Goal: Task Accomplishment & Management: Manage account settings

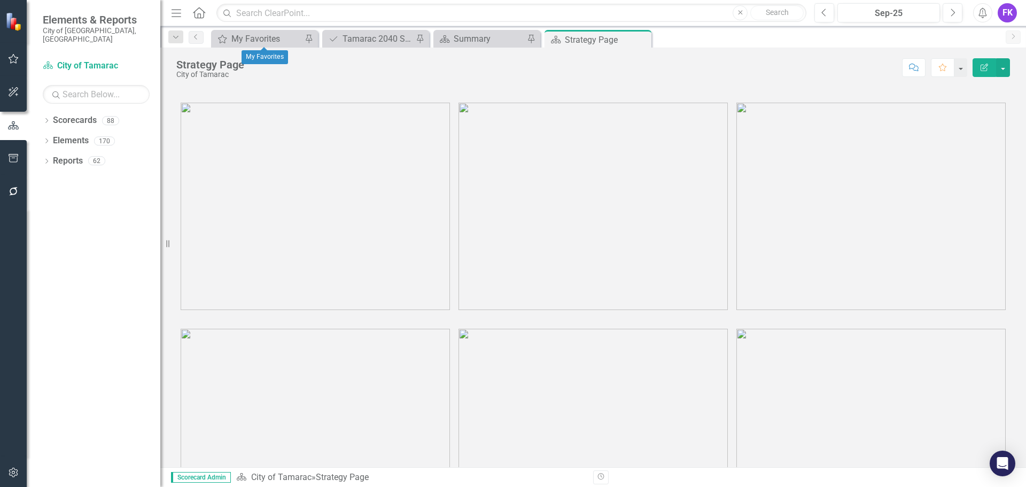
click at [238, 30] on div "My Favorites My Favorites Pin" at bounding box center [264, 39] width 107 height 18
click at [243, 38] on div "My Favorites" at bounding box center [266, 38] width 71 height 13
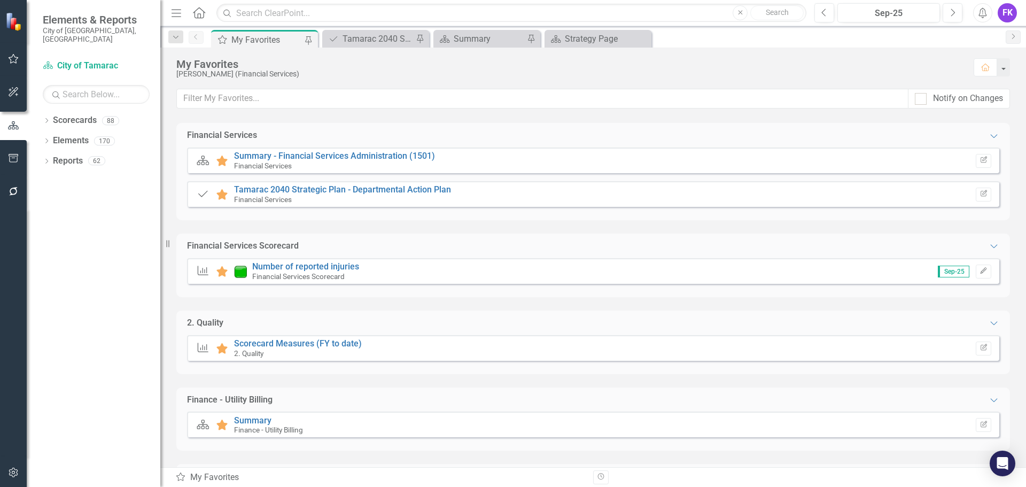
scroll to position [150, 0]
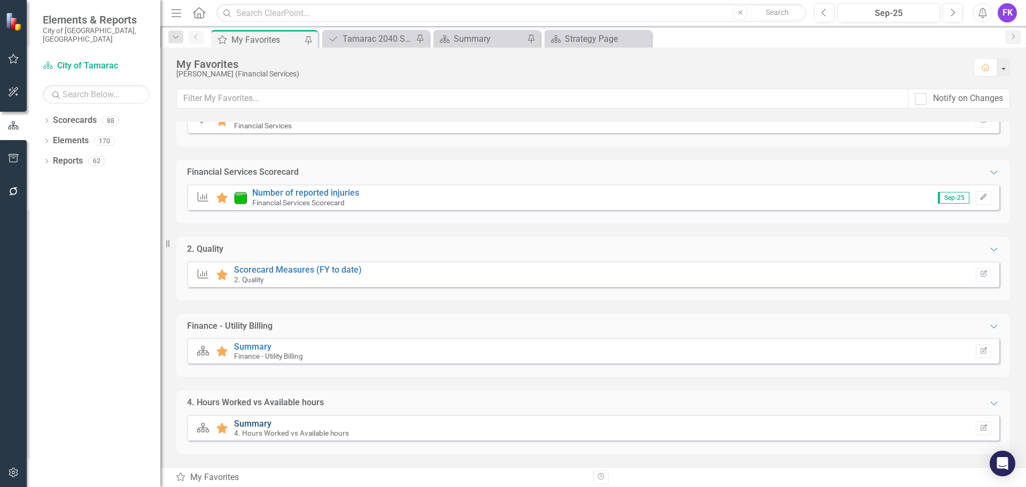
click at [256, 422] on link "Summary" at bounding box center [252, 424] width 37 height 10
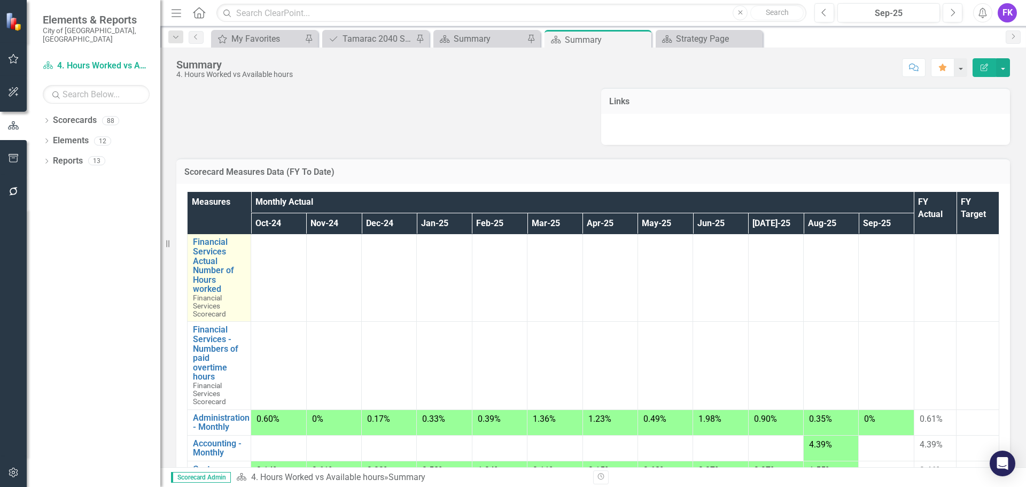
scroll to position [53, 0]
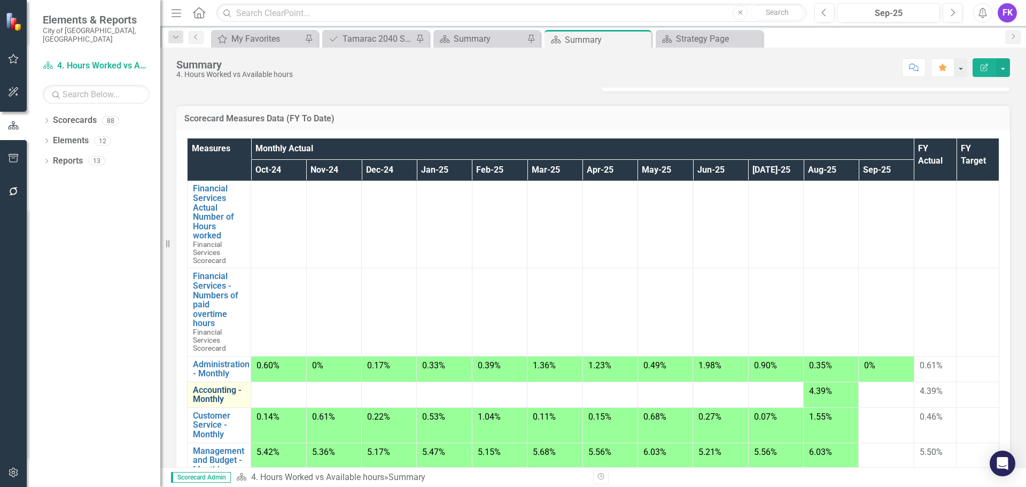
click at [213, 391] on link "Accounting - Monthly" at bounding box center [219, 394] width 52 height 19
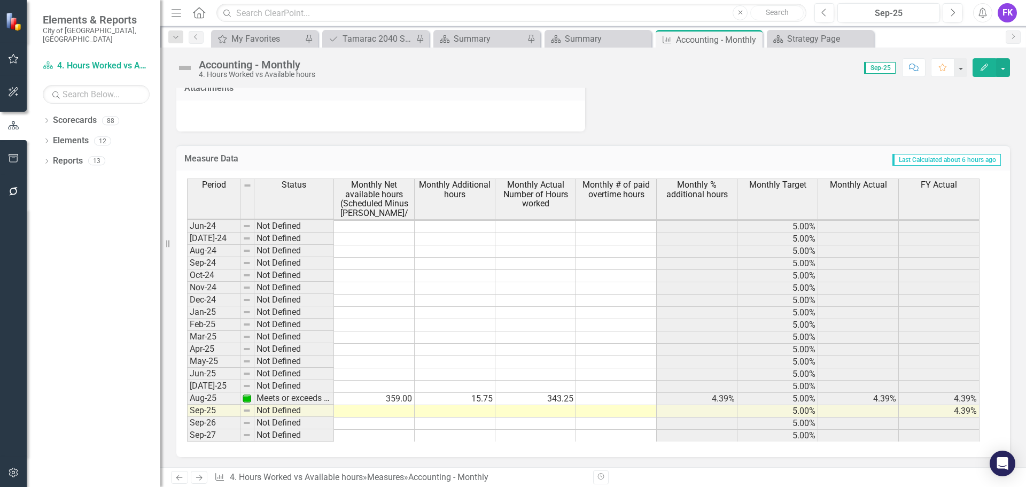
scroll to position [928, 0]
click at [385, 411] on td at bounding box center [374, 411] width 81 height 12
click at [351, 411] on td at bounding box center [374, 411] width 81 height 12
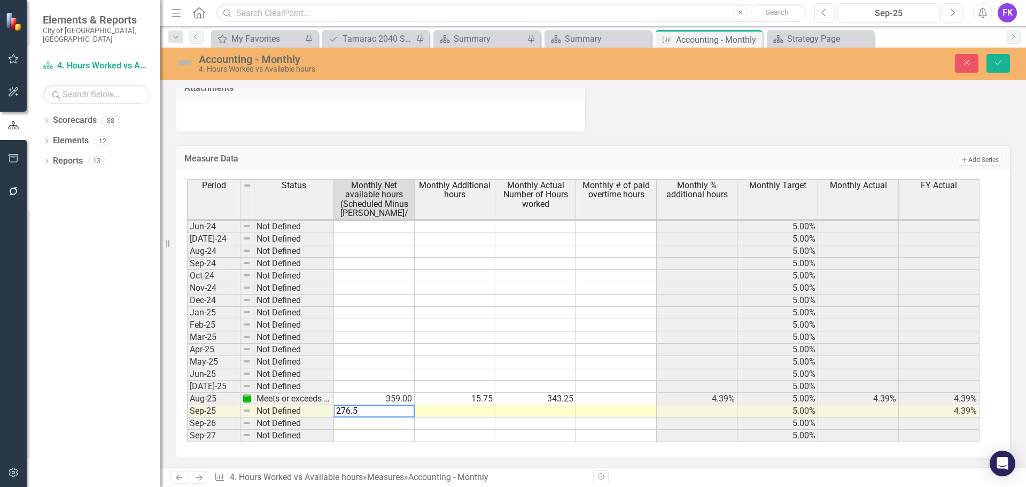
type textarea "276.50"
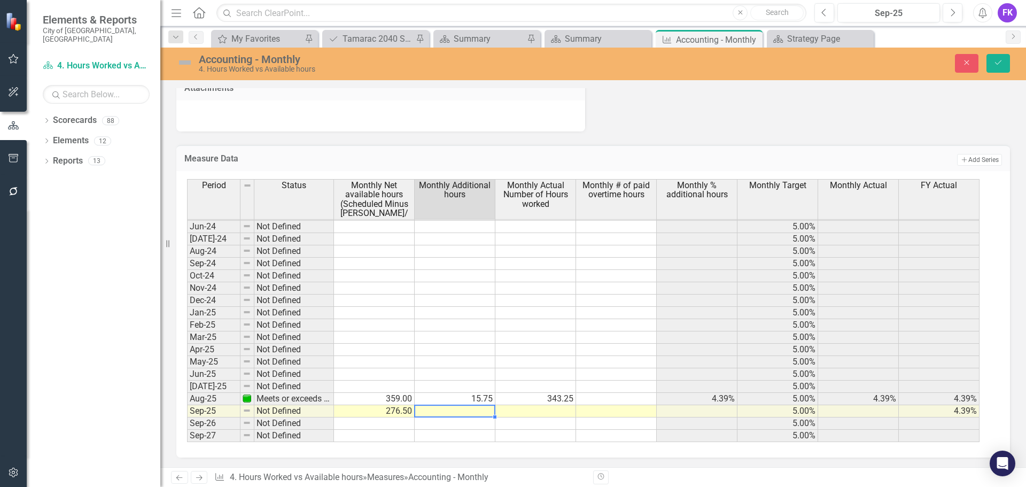
scroll to position [929, 0]
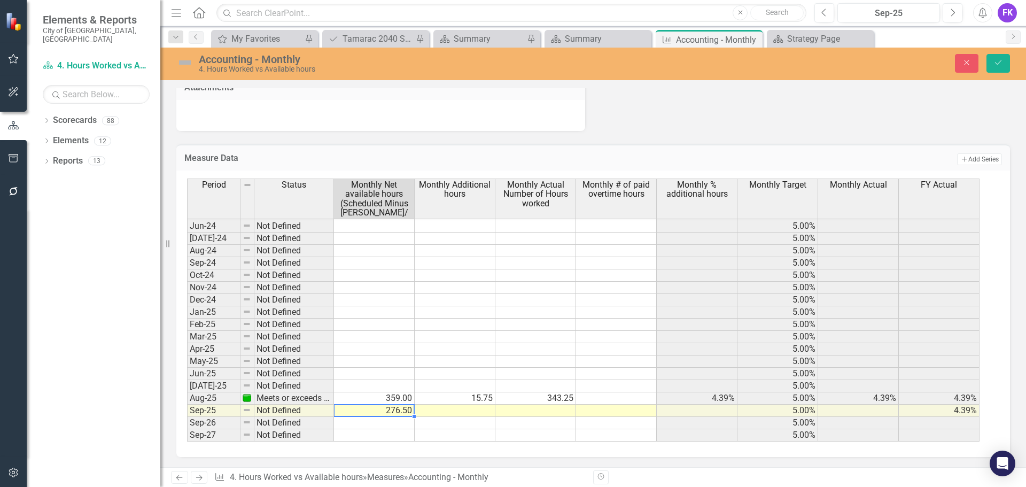
click at [187, 405] on div "Period Status Monthly Net available hours (Scheduled Minus [PERSON_NAME]/ Month…" at bounding box center [187, 230] width 0 height 422
click at [466, 409] on td at bounding box center [455, 411] width 81 height 12
click at [384, 411] on td at bounding box center [374, 411] width 81 height 12
type textarea "276.50"
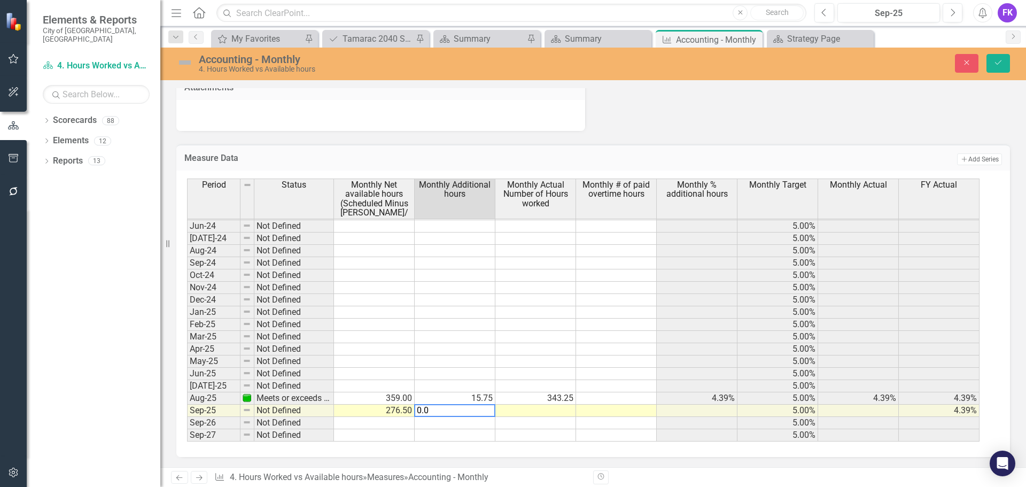
type textarea "0.00"
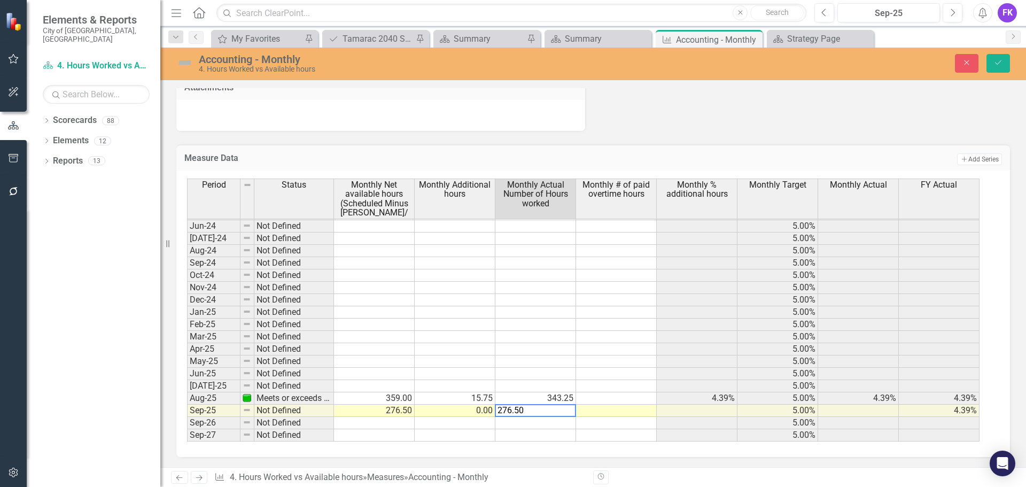
type textarea "276.50"
click at [614, 414] on td at bounding box center [616, 411] width 81 height 12
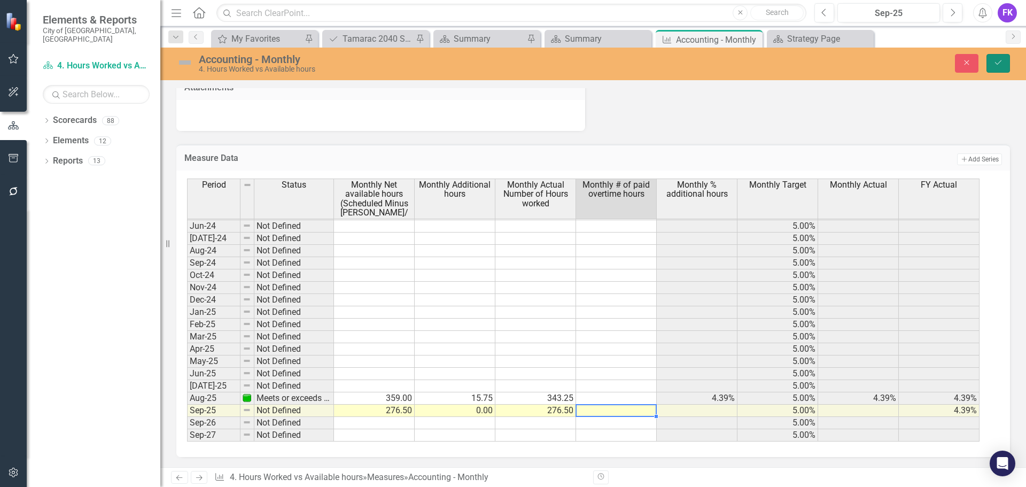
click at [996, 61] on icon "Save" at bounding box center [999, 62] width 10 height 7
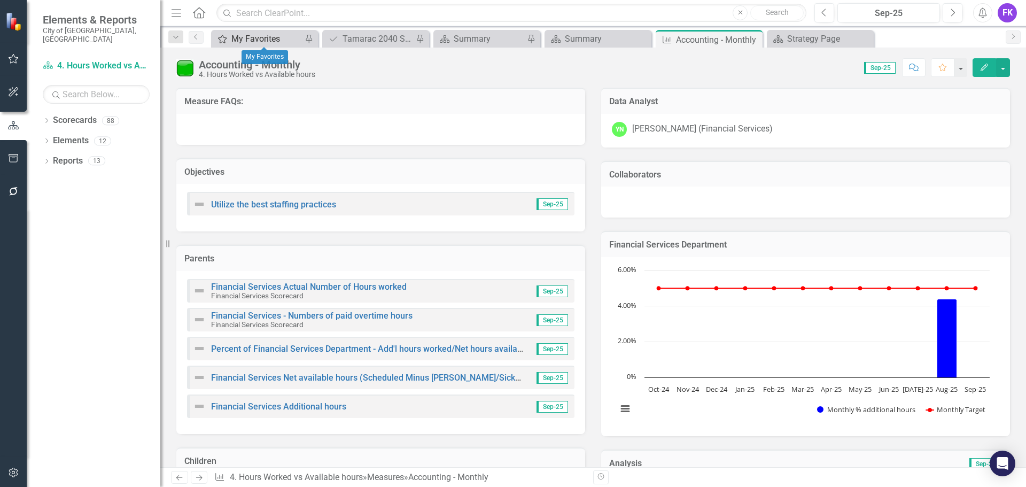
click at [256, 41] on div "My Favorites" at bounding box center [266, 38] width 71 height 13
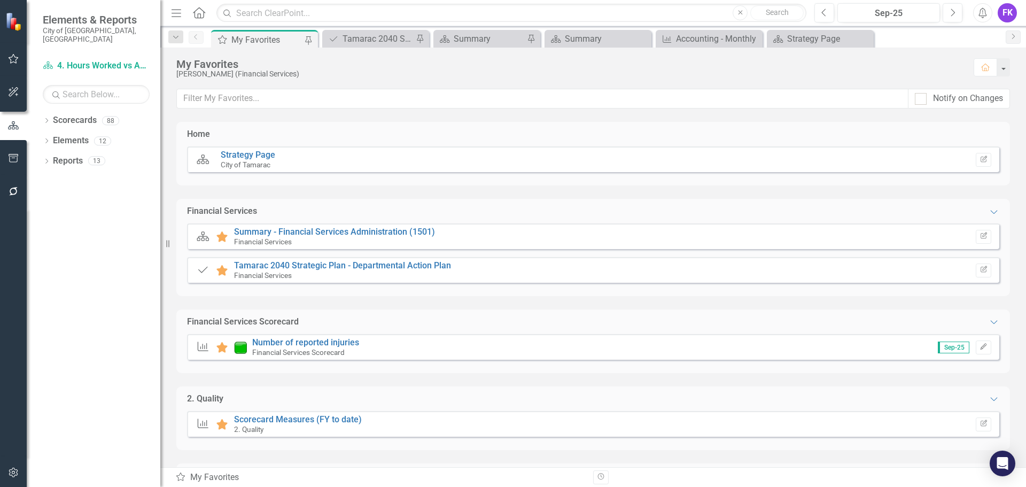
scroll to position [150, 0]
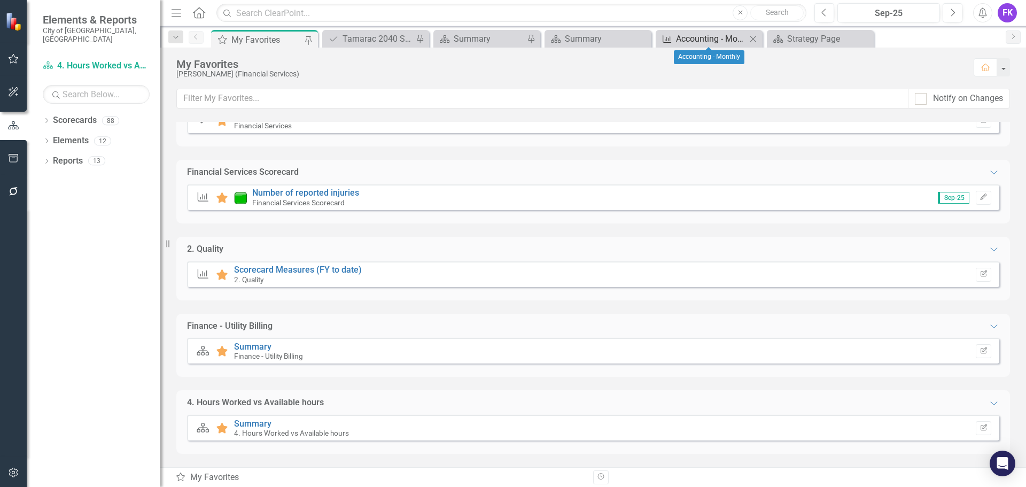
click at [714, 37] on div "Accounting - Monthly" at bounding box center [711, 38] width 71 height 13
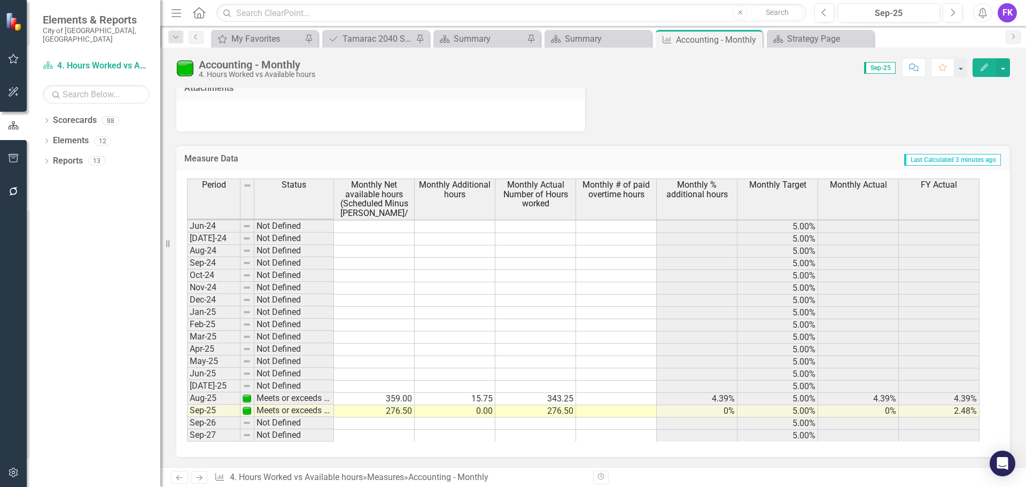
scroll to position [928, 0]
click at [261, 37] on div "My Favorites" at bounding box center [266, 38] width 71 height 13
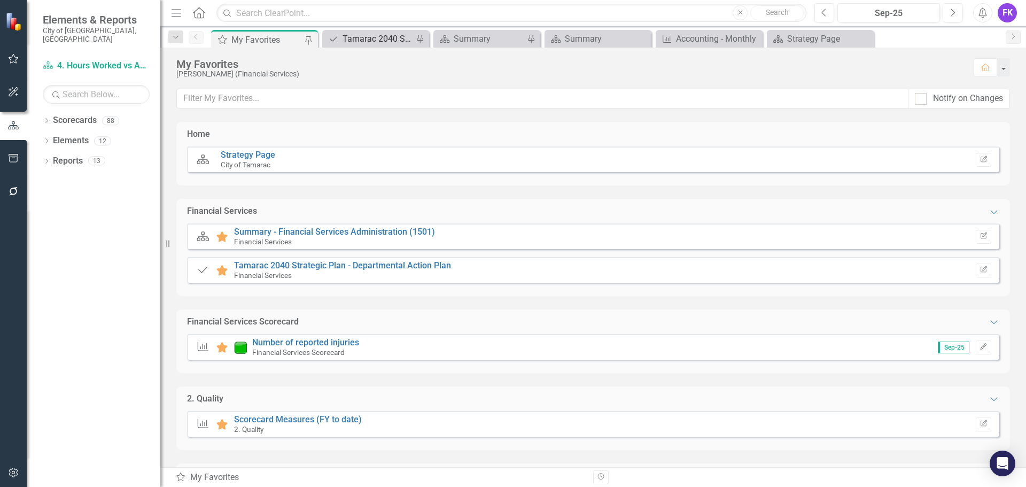
click at [354, 34] on div "Tamarac 2040 Strategic Plan - Departmental Action Plan" at bounding box center [378, 38] width 71 height 13
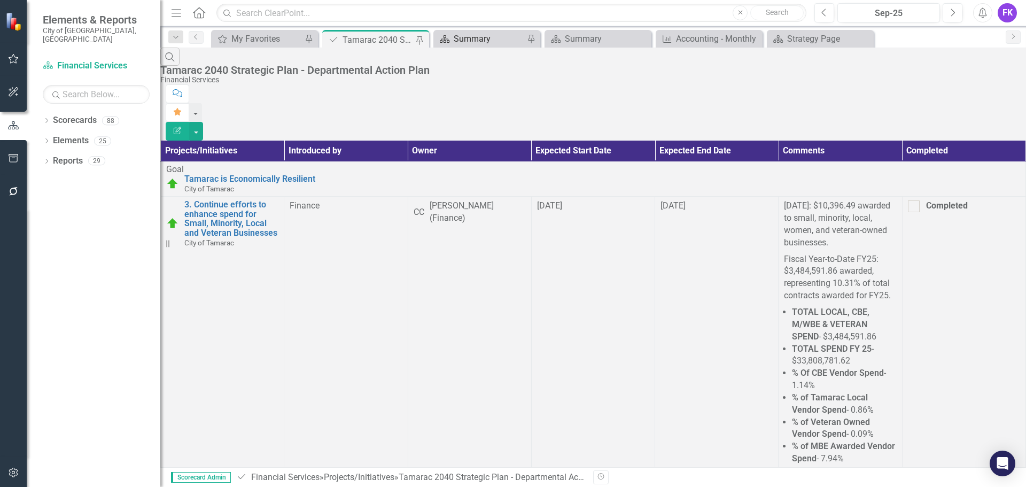
click at [476, 38] on div "Summary" at bounding box center [489, 38] width 71 height 13
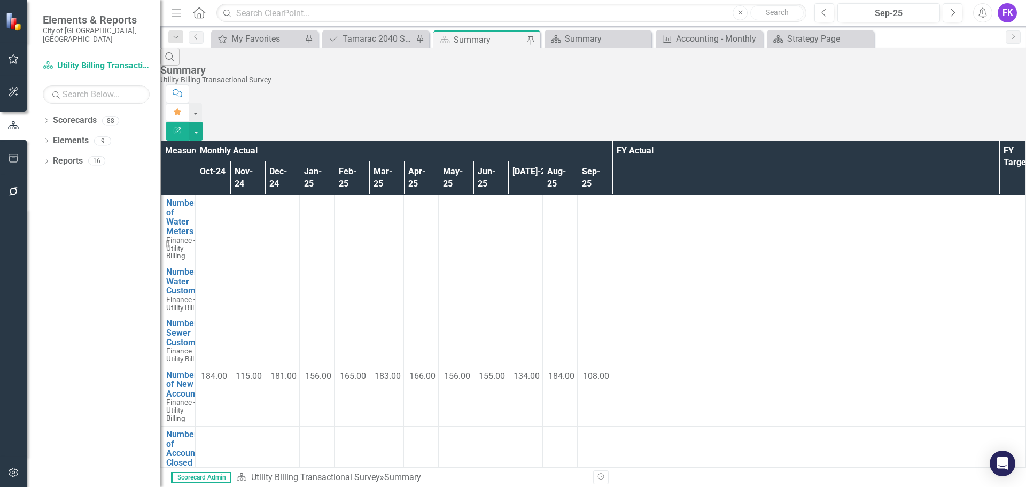
scroll to position [1042, 0]
click at [245, 41] on div "My Favorites" at bounding box center [266, 38] width 71 height 13
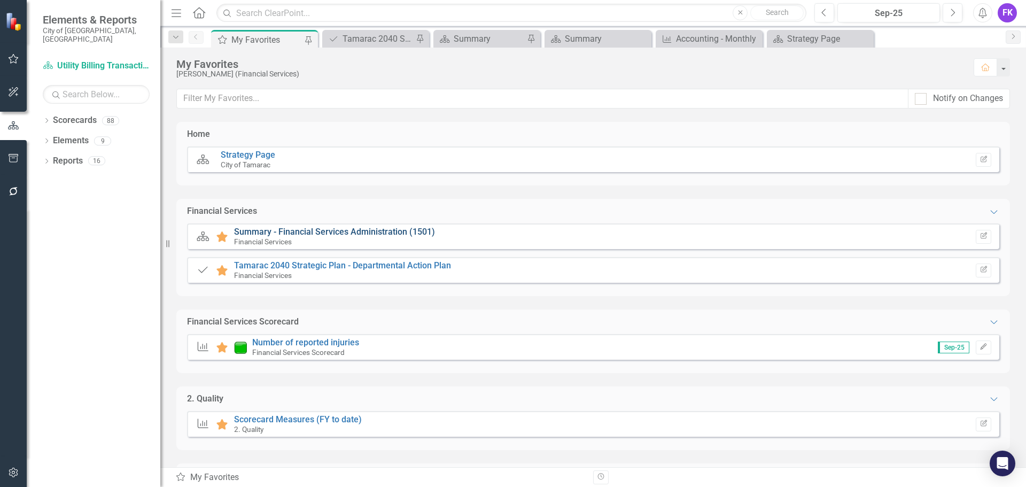
click at [337, 228] on link "Summary - Financial Services Administration (1501)" at bounding box center [334, 232] width 201 height 10
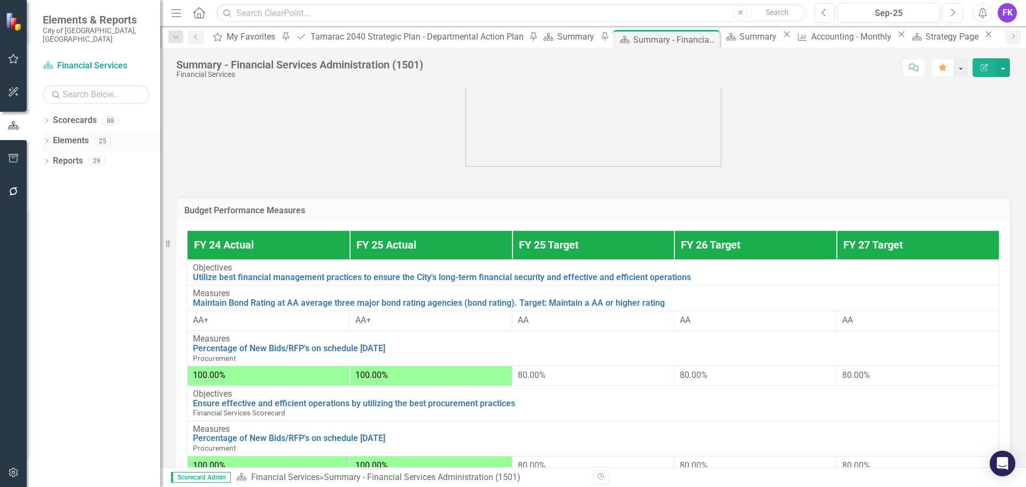
scroll to position [281, 0]
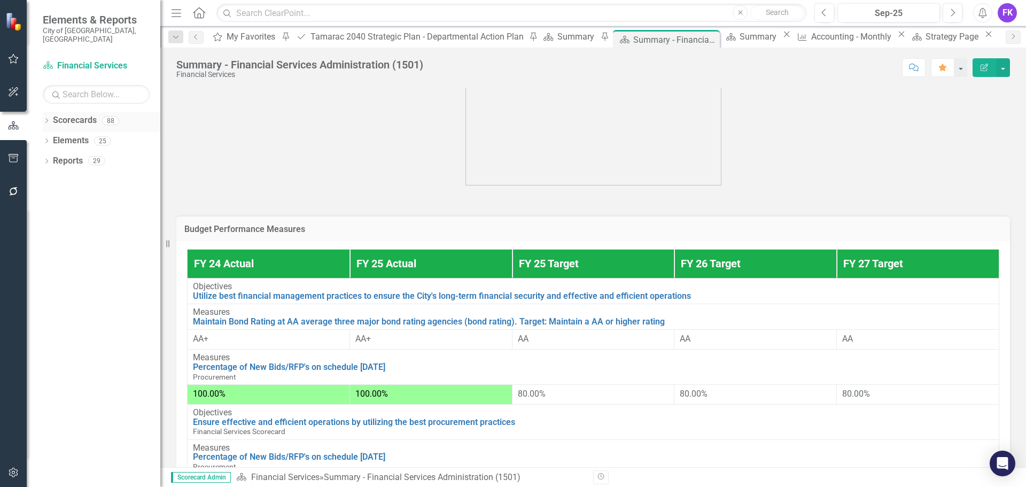
click at [58, 112] on div "Scorecards" at bounding box center [75, 121] width 44 height 18
click at [908, 32] on div "Scorecard Strategy Page Close" at bounding box center [951, 36] width 87 height 13
click at [847, 29] on div "Dropdown Search My Favorites My Favorites Pin Project/Initiative Tamarac 2040 S…" at bounding box center [593, 36] width 866 height 21
click at [926, 38] on div "Strategy Page" at bounding box center [954, 36] width 56 height 13
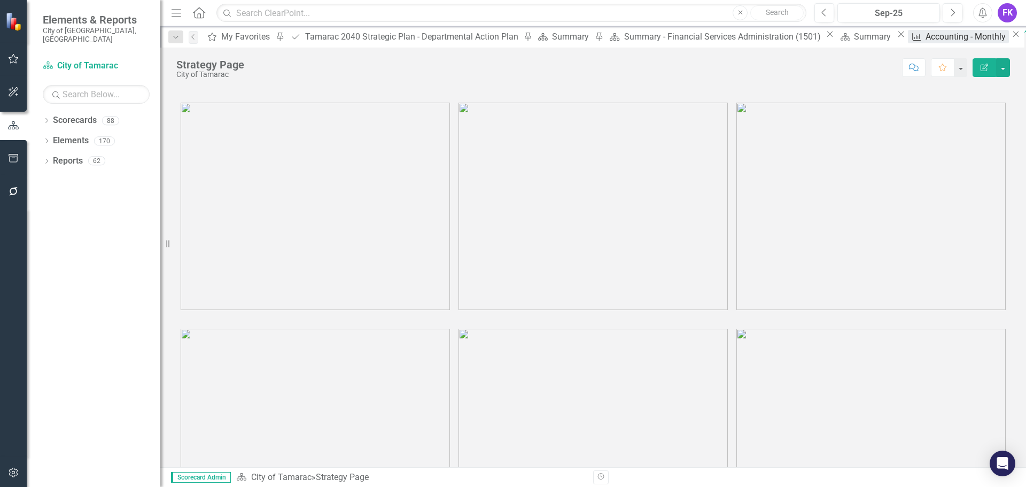
click at [926, 37] on div "Accounting - Monthly" at bounding box center [967, 36] width 83 height 13
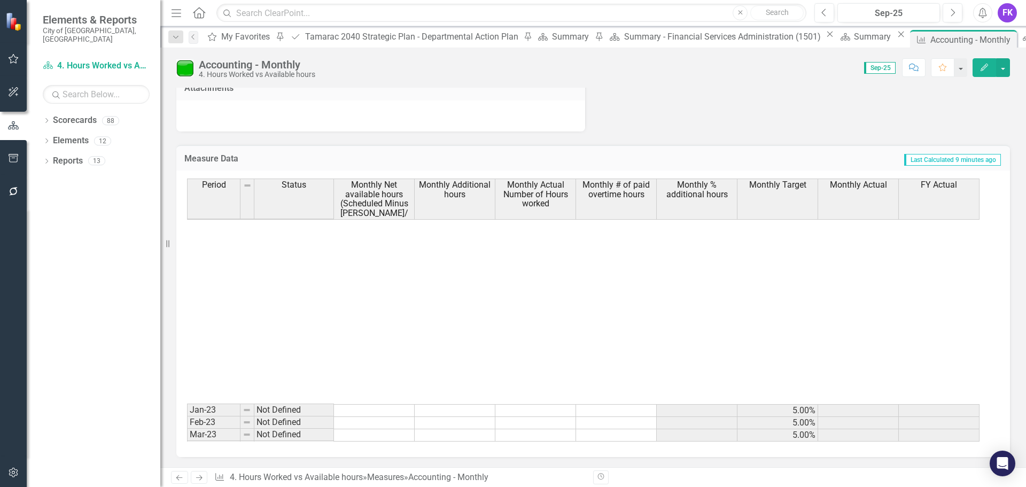
scroll to position [321, 0]
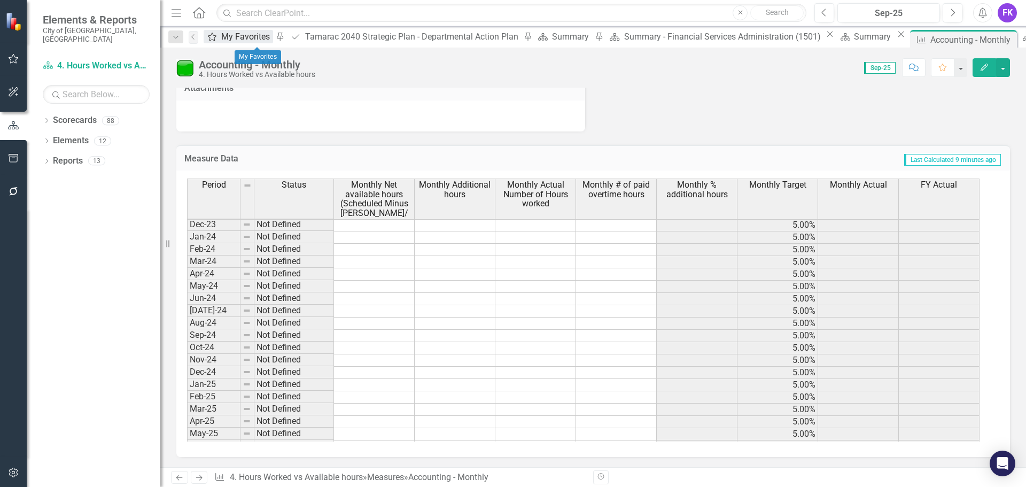
click at [234, 37] on div "My Favorites" at bounding box center [247, 36] width 52 height 13
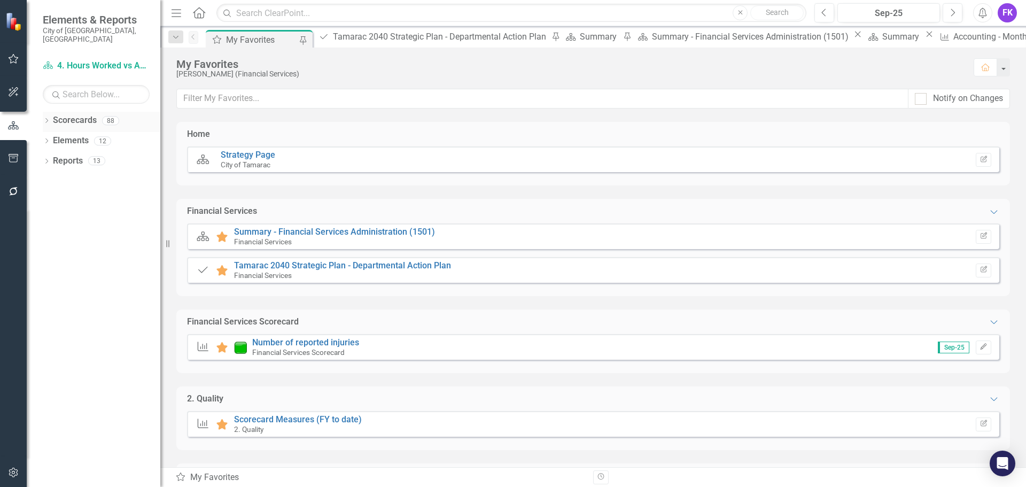
click at [84, 114] on link "Scorecards" at bounding box center [75, 120] width 44 height 12
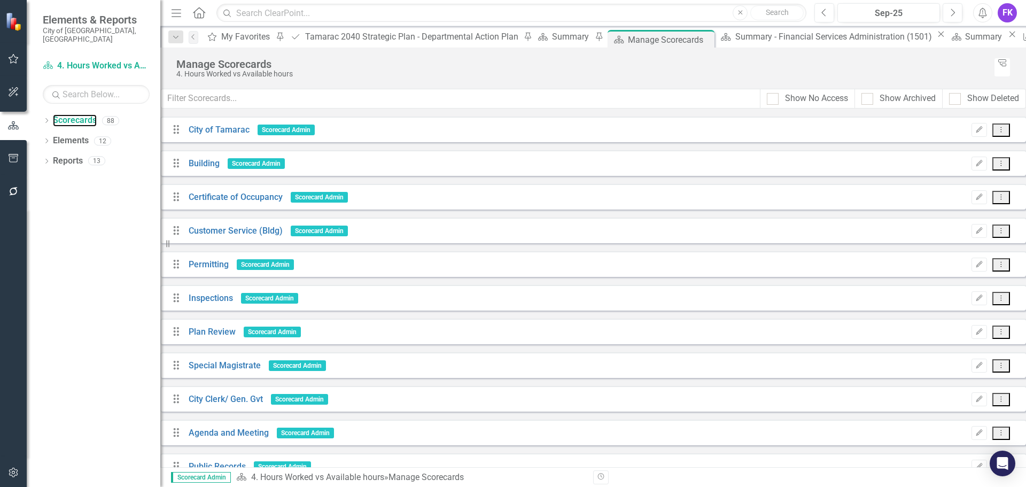
scroll to position [535, 0]
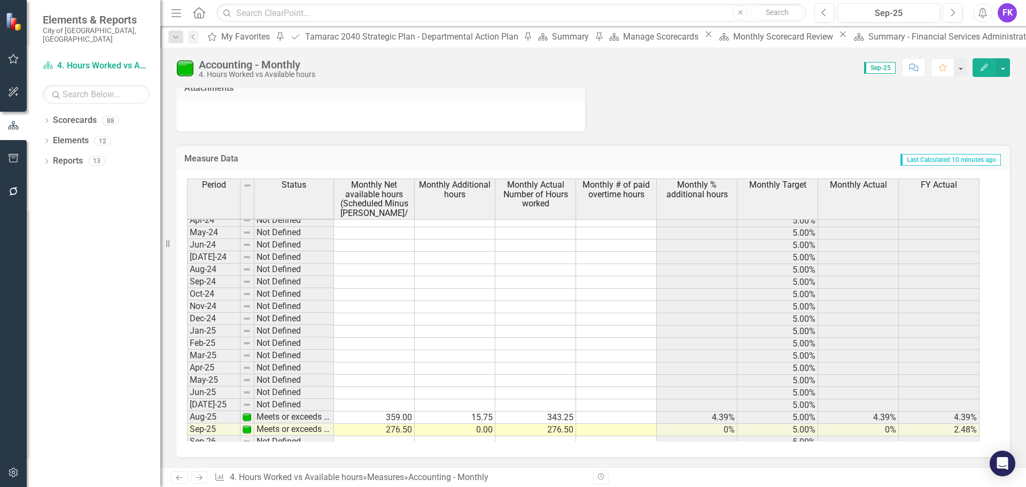
scroll to position [393, 0]
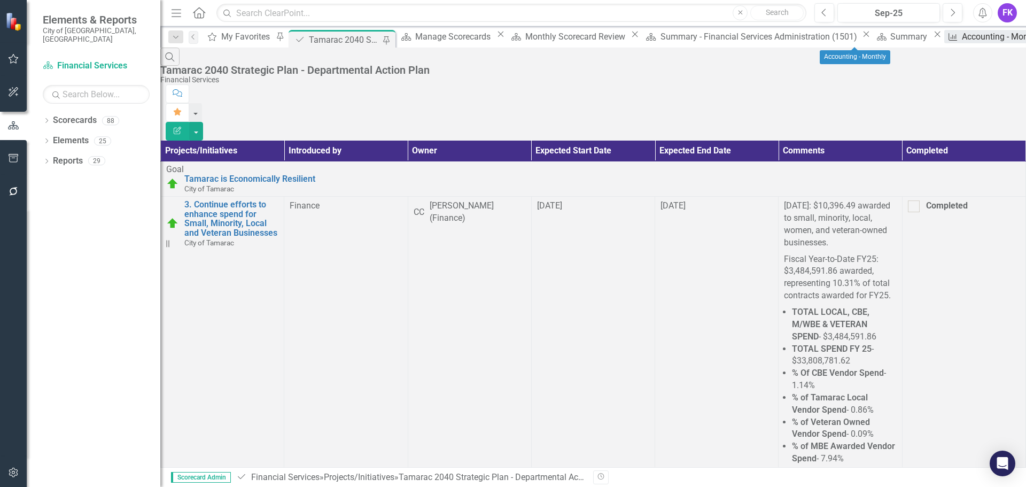
click at [962, 36] on div "Accounting - Monthly" at bounding box center [1003, 36] width 83 height 13
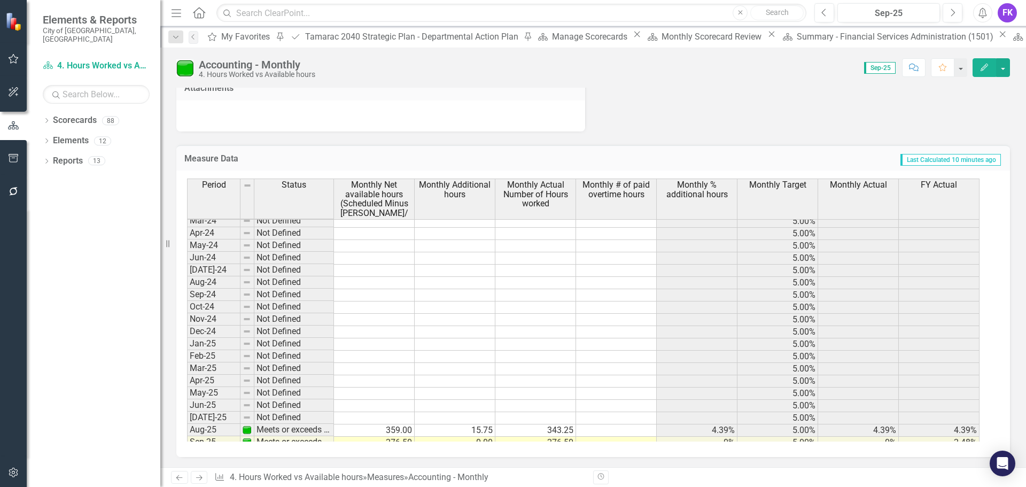
scroll to position [393, 0]
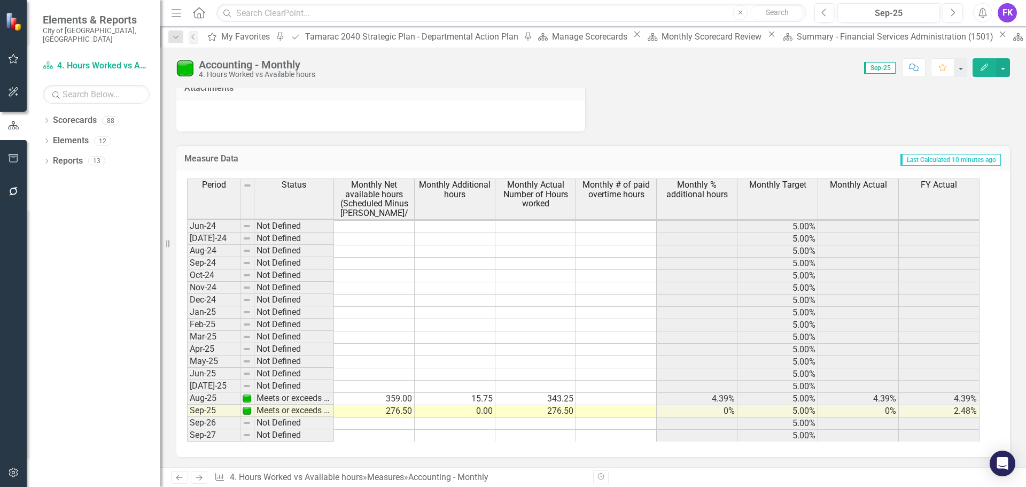
click at [0, 0] on icon "Close" at bounding box center [0, 0] width 0 height 0
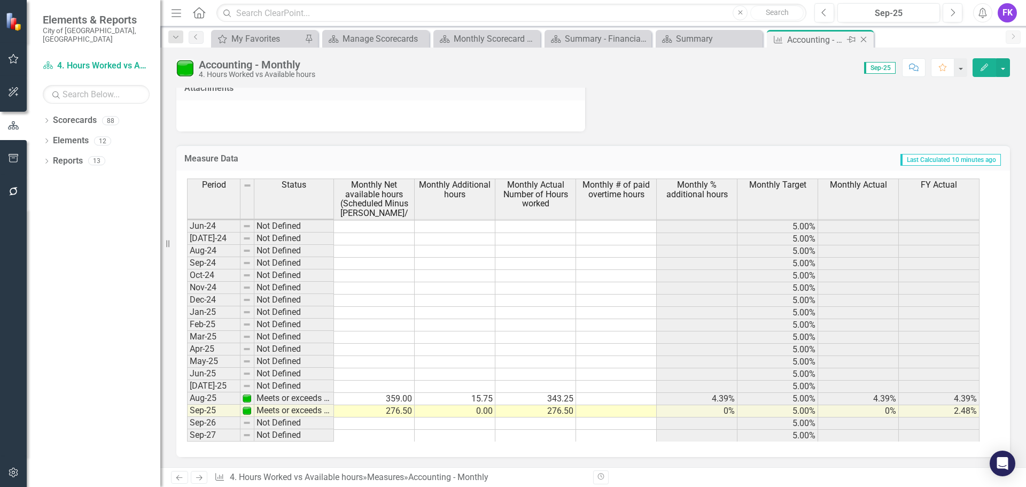
click at [810, 38] on div "Accounting - Monthly" at bounding box center [815, 39] width 57 height 13
click at [0, 0] on icon at bounding box center [0, 0] width 0 height 0
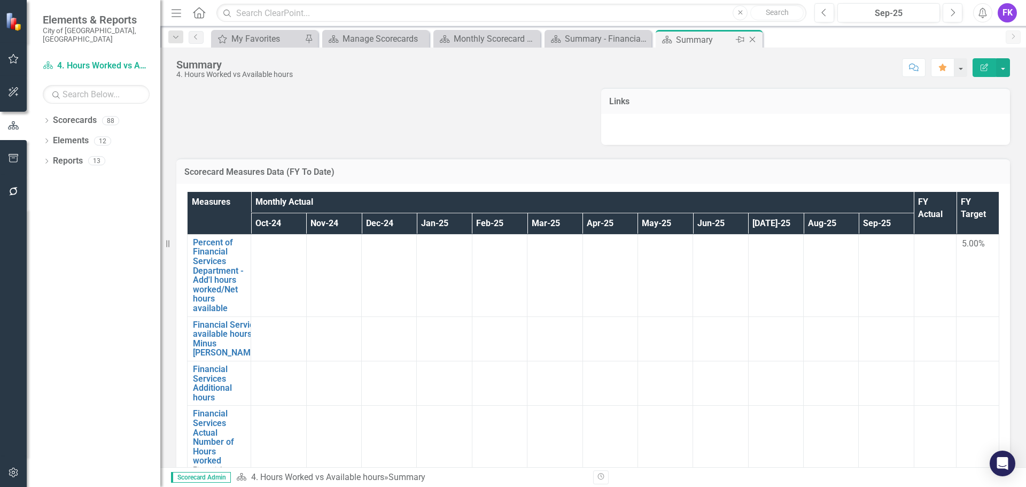
click at [701, 41] on div "Summary" at bounding box center [704, 39] width 57 height 13
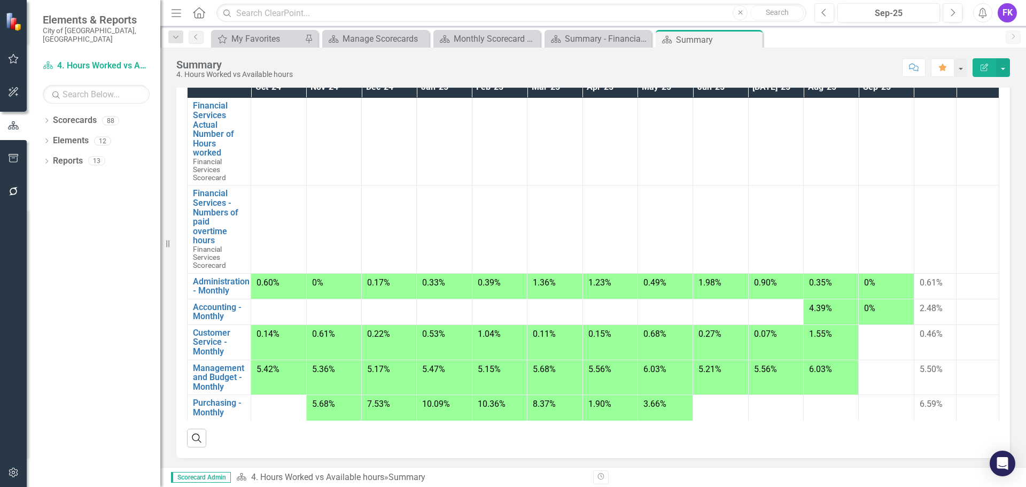
scroll to position [138, 0]
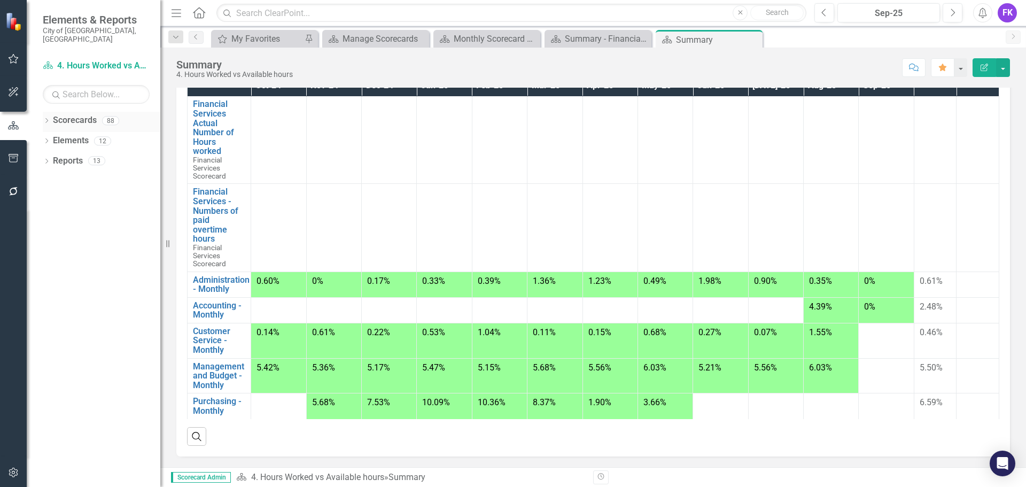
click at [90, 114] on link "Scorecards" at bounding box center [75, 120] width 44 height 12
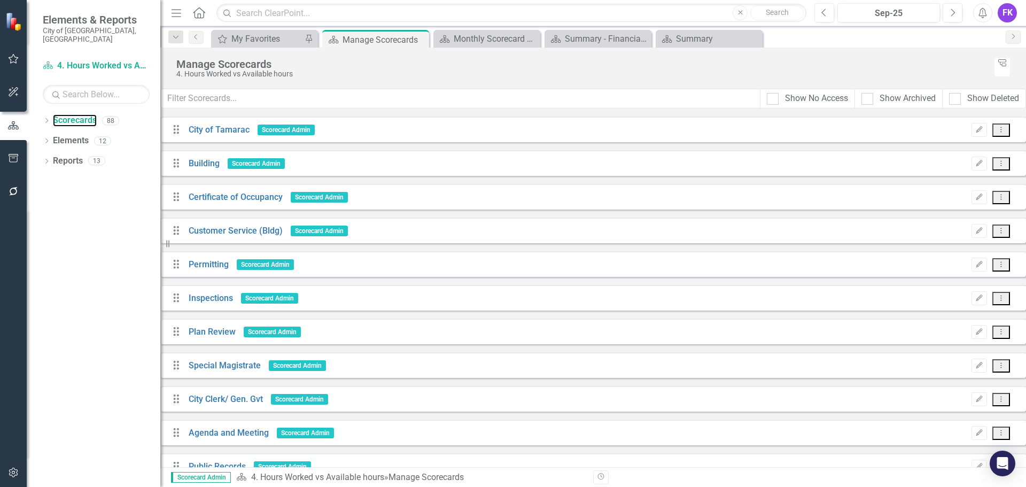
scroll to position [588, 0]
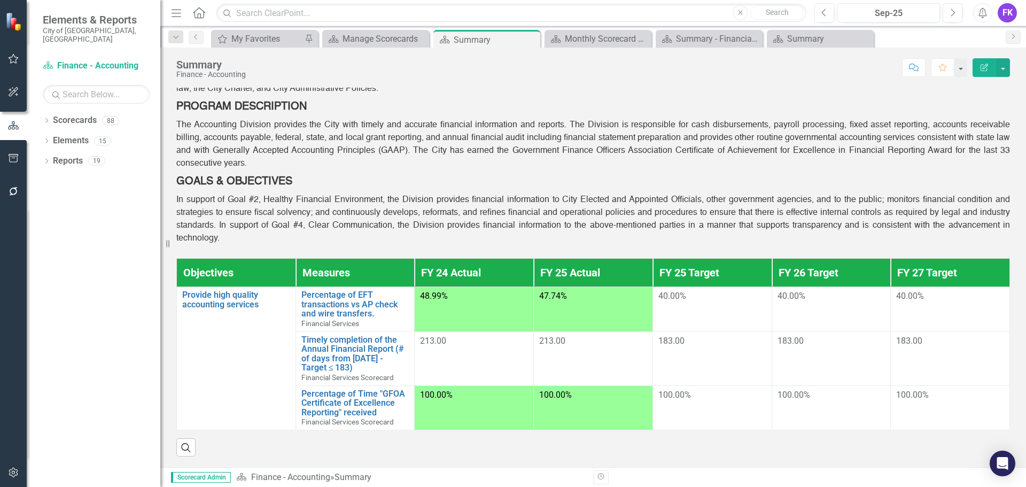
scroll to position [85, 0]
click at [357, 43] on div "Manage Scorecards" at bounding box center [378, 38] width 71 height 13
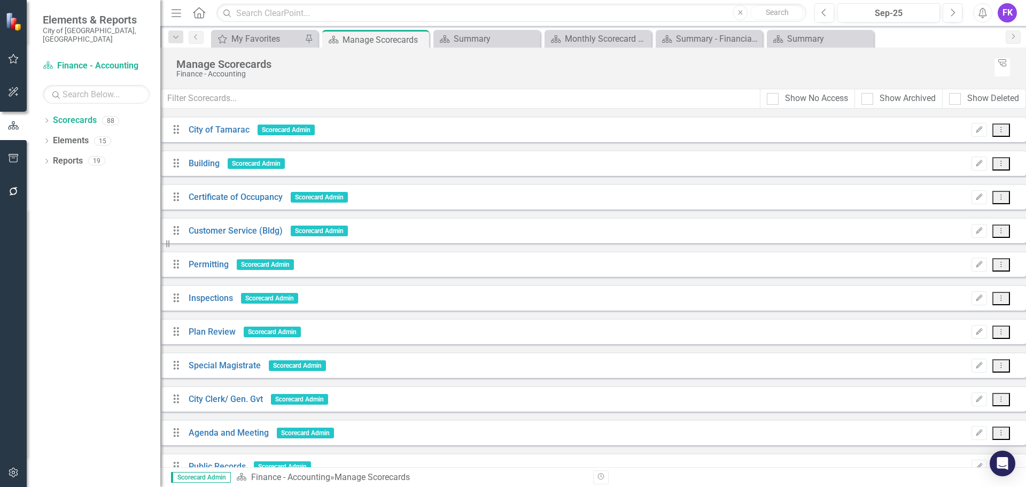
scroll to position [802, 0]
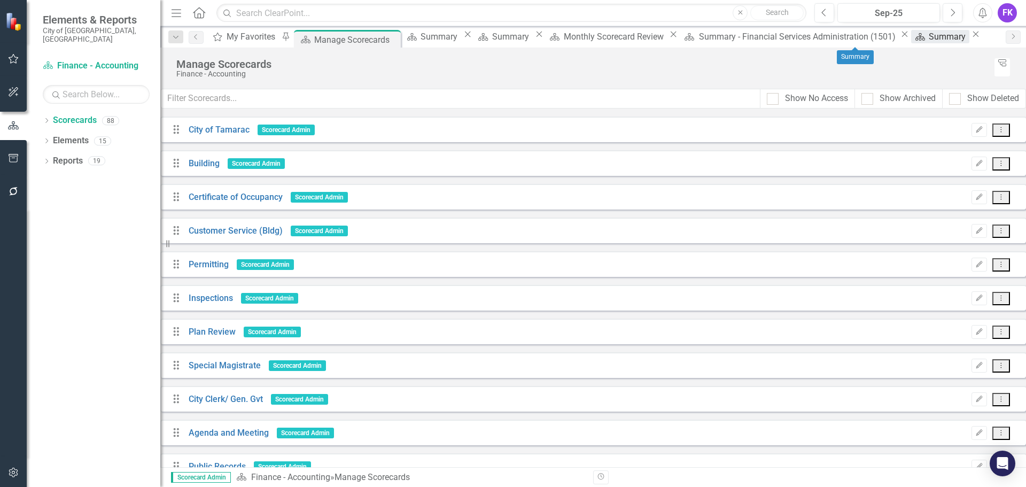
click at [929, 43] on div "Summary" at bounding box center [949, 36] width 40 height 13
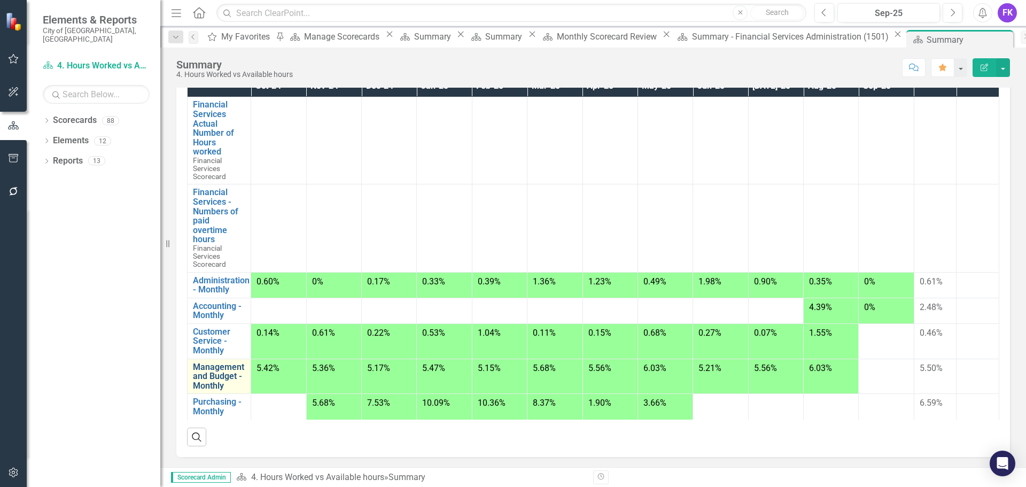
scroll to position [138, 0]
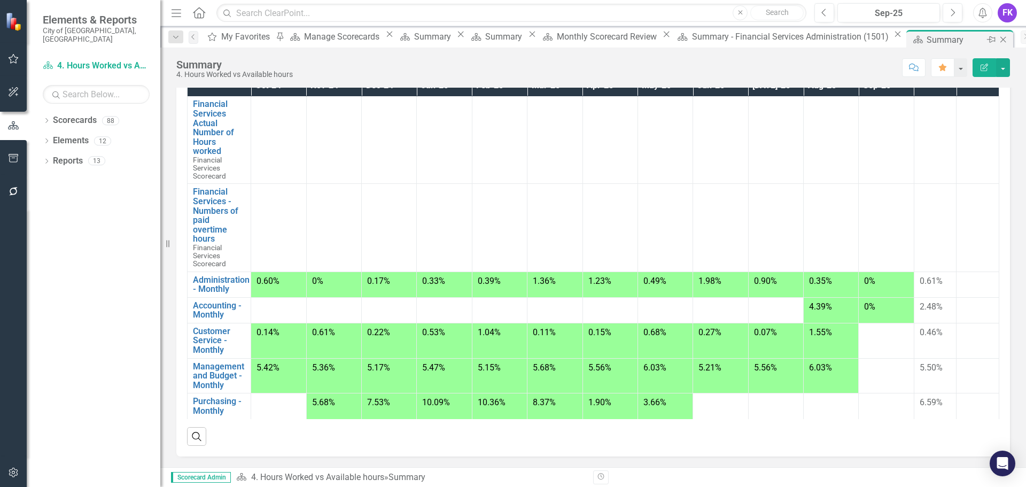
click at [998, 37] on icon "Close" at bounding box center [1003, 39] width 11 height 9
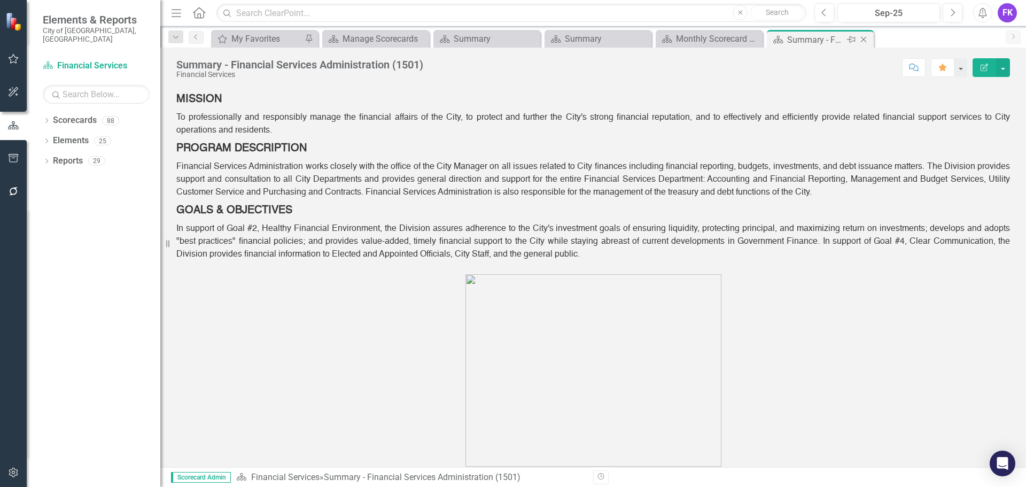
click at [813, 36] on div "Summary - Financial Services Administration (1501)" at bounding box center [815, 39] width 57 height 13
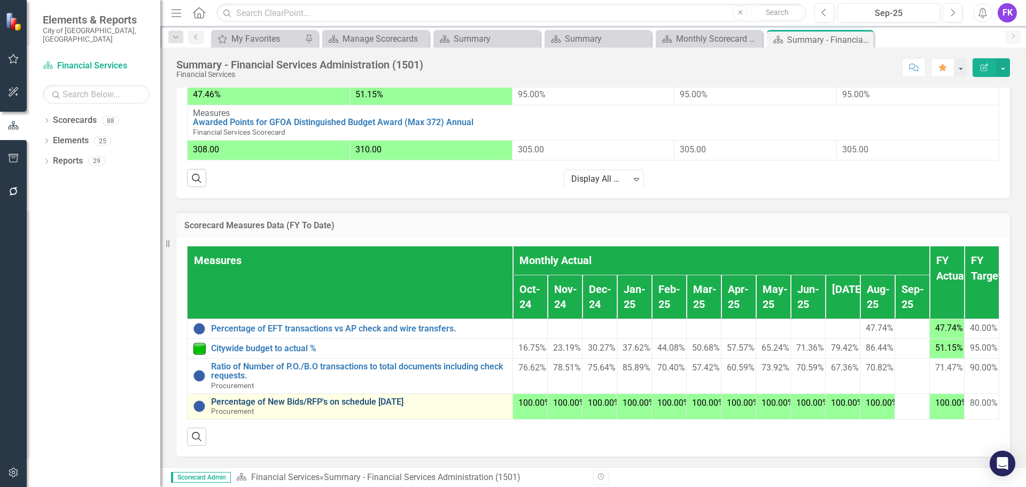
scroll to position [976, 0]
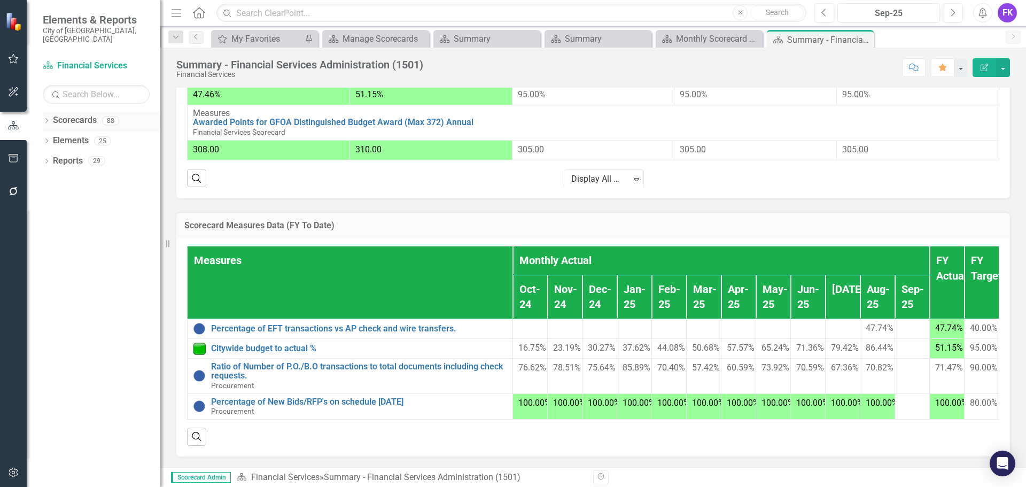
drag, startPoint x: 75, startPoint y: 112, endPoint x: 71, endPoint y: 119, distance: 7.7
click at [75, 114] on link "Scorecards" at bounding box center [75, 120] width 44 height 12
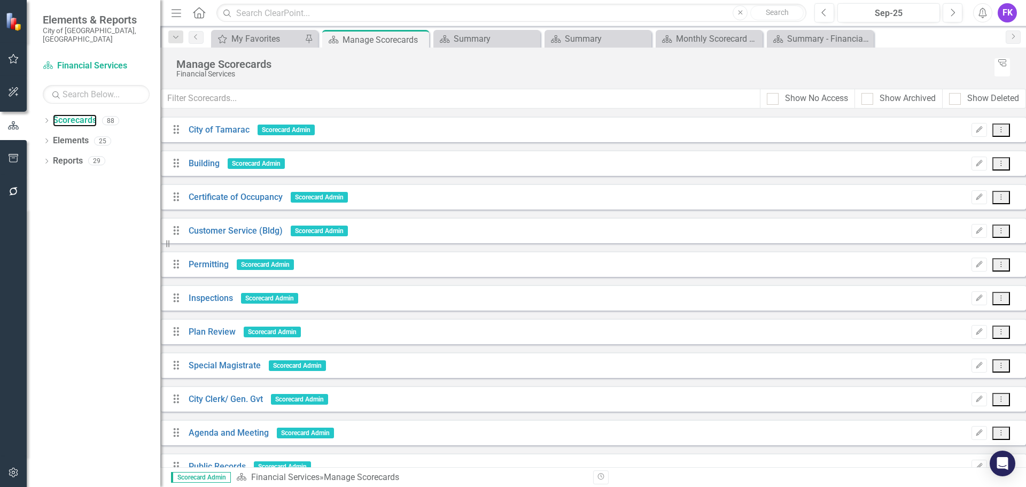
scroll to position [695, 0]
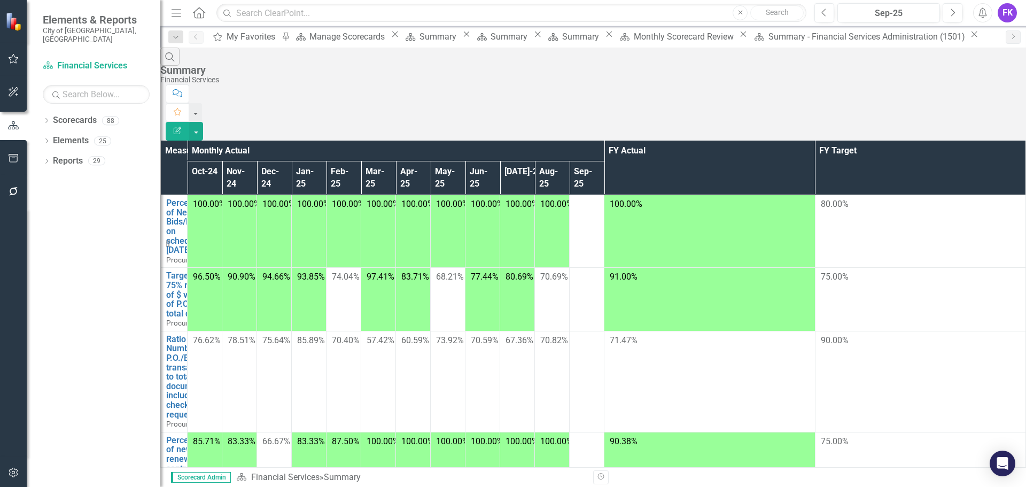
scroll to position [1107, 0]
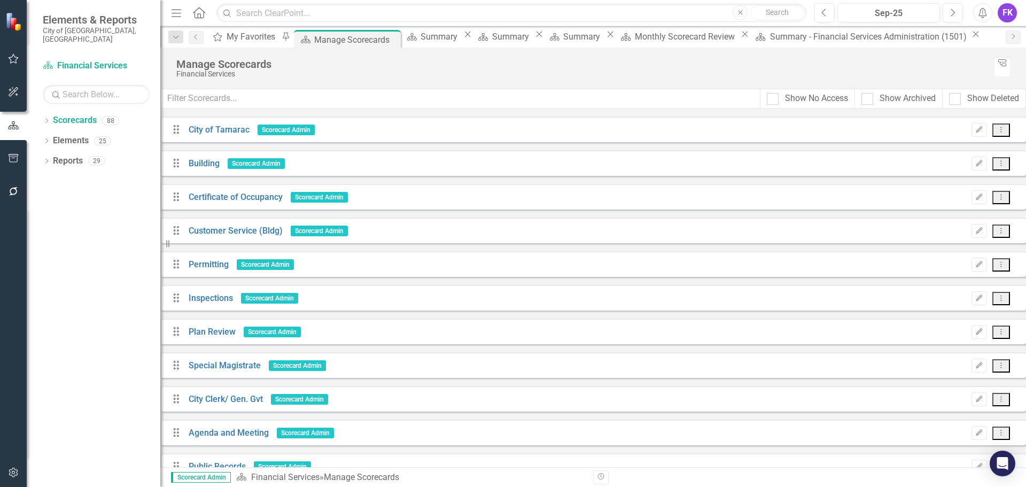
scroll to position [641, 0]
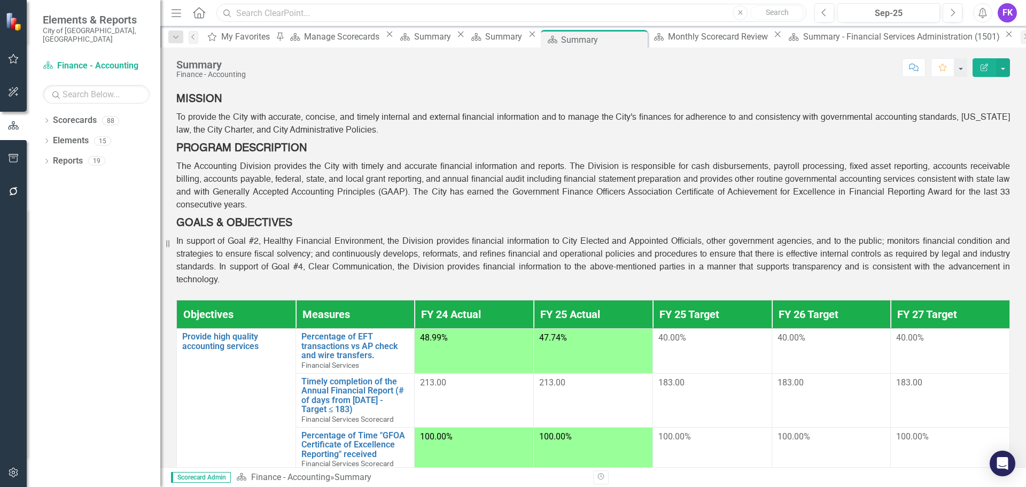
click at [377, 13] on input "text" at bounding box center [511, 13] width 590 height 19
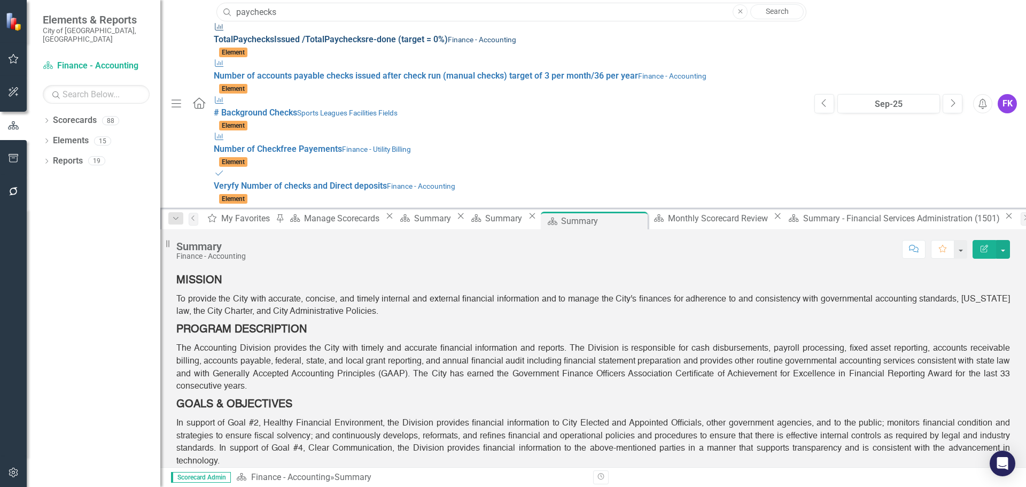
type input "paychecks"
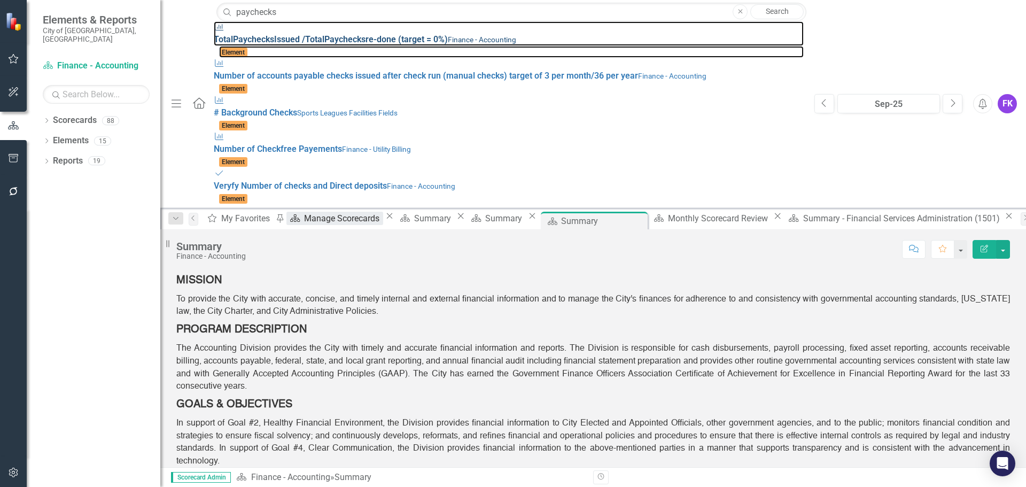
click at [304, 34] on span "Total Paychecks Issued /Total Paychecks re-done (target = 0%)" at bounding box center [331, 39] width 234 height 10
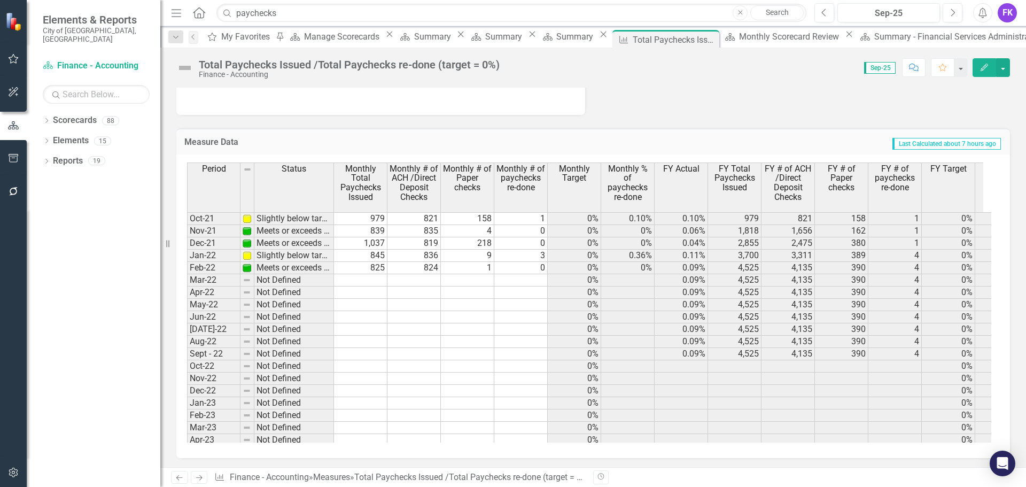
scroll to position [885, 0]
click at [361, 276] on td at bounding box center [360, 279] width 53 height 12
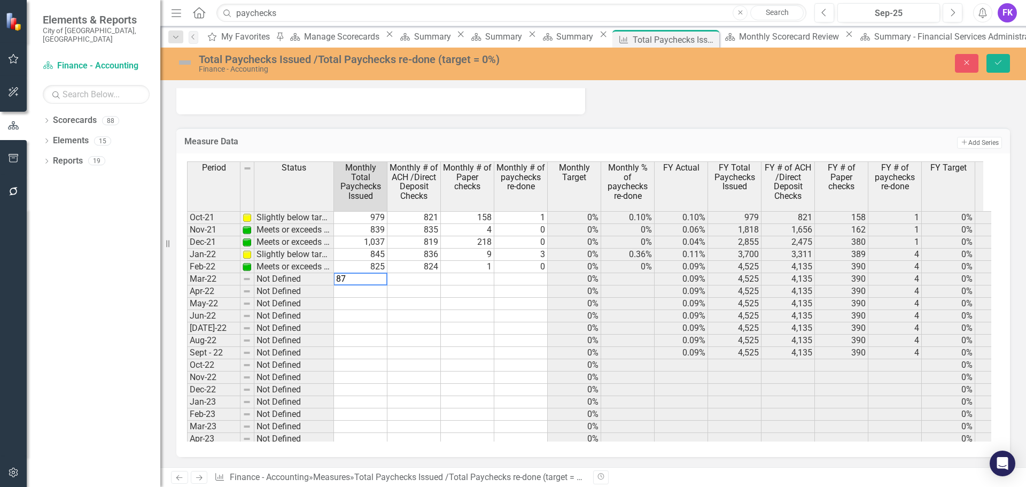
type textarea "877"
type textarea "874"
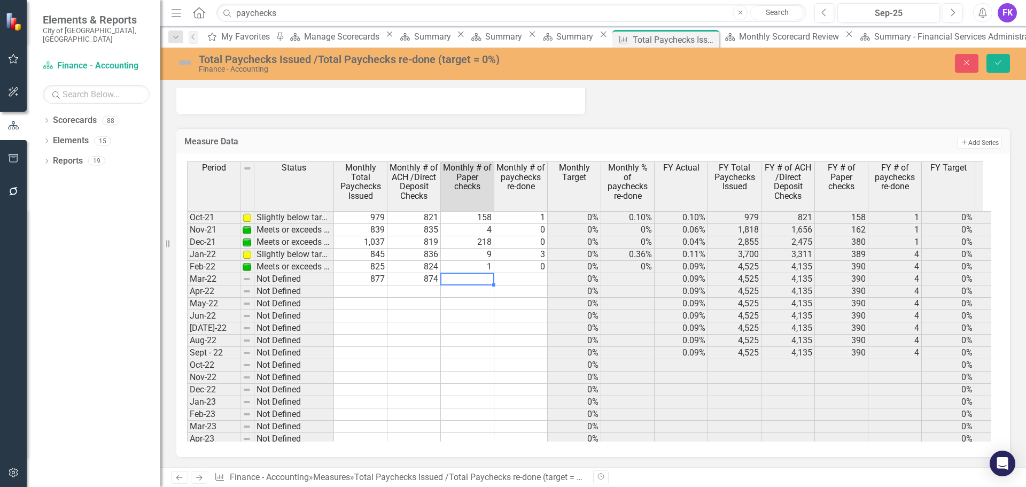
type textarea "3"
type textarea "0"
click at [469, 281] on td "3" at bounding box center [467, 279] width 53 height 12
click at [412, 278] on td "874" at bounding box center [414, 279] width 53 height 12
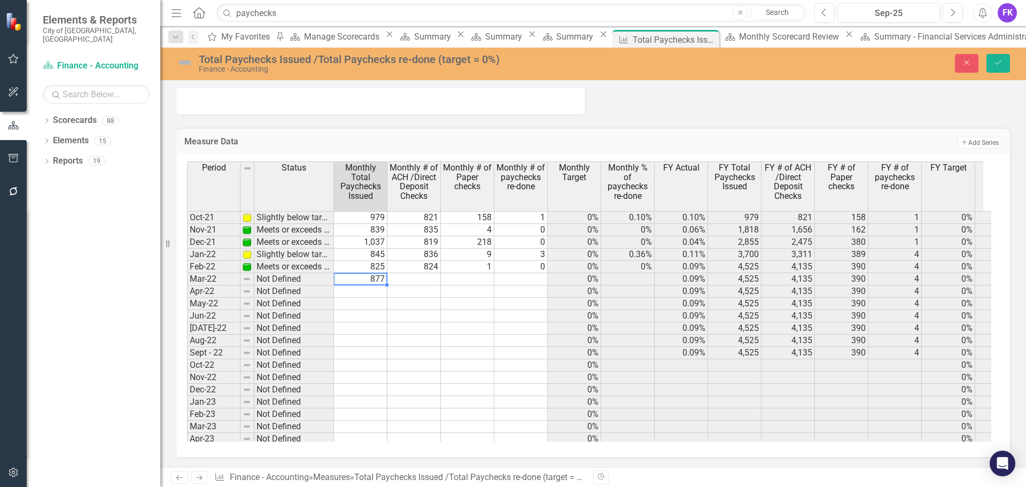
click at [366, 280] on td "877" at bounding box center [360, 279] width 53 height 12
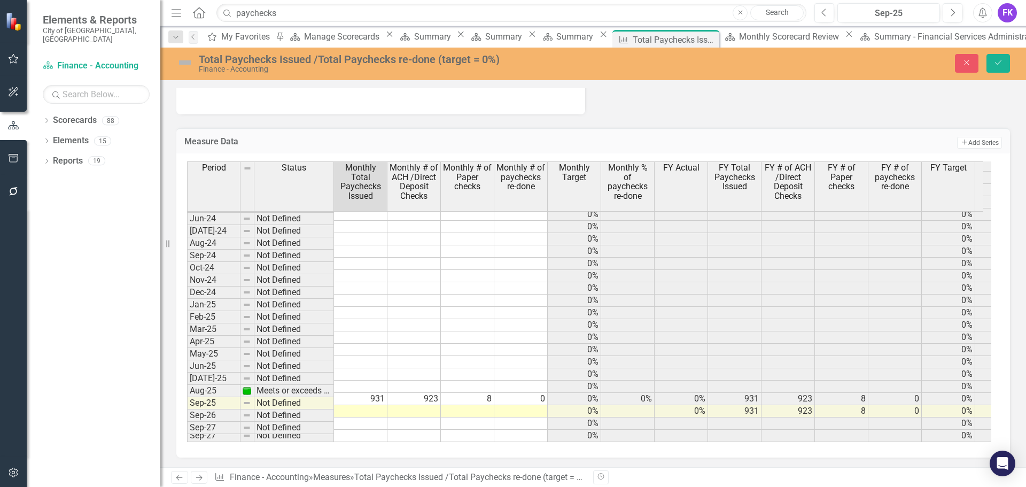
scroll to position [886, 0]
type textarea "877"
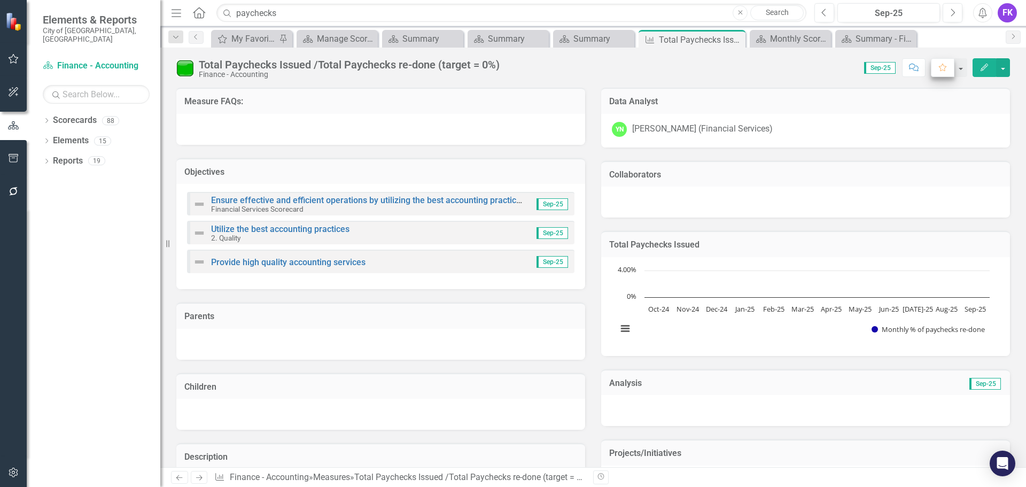
click at [943, 68] on icon "Favorite" at bounding box center [943, 67] width 10 height 7
click at [585, 37] on div "Summary" at bounding box center [596, 38] width 45 height 13
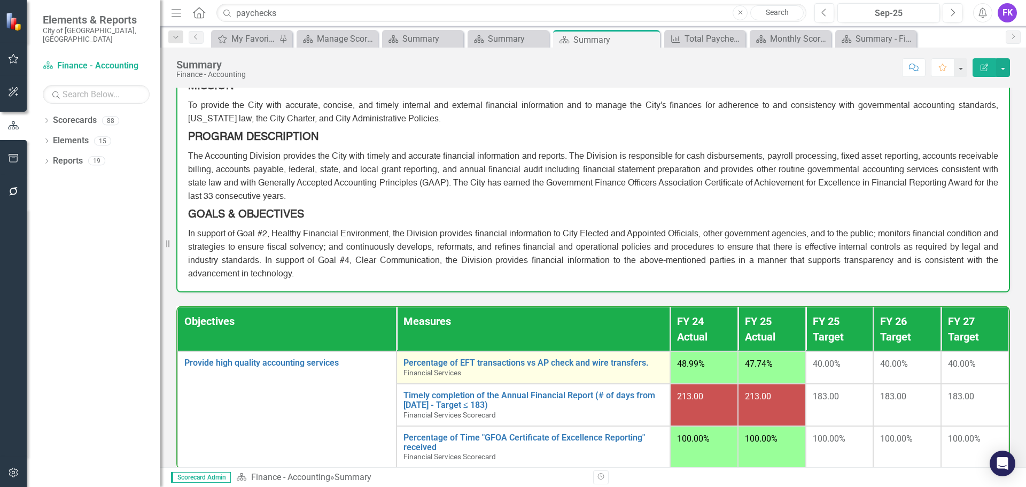
scroll to position [85, 0]
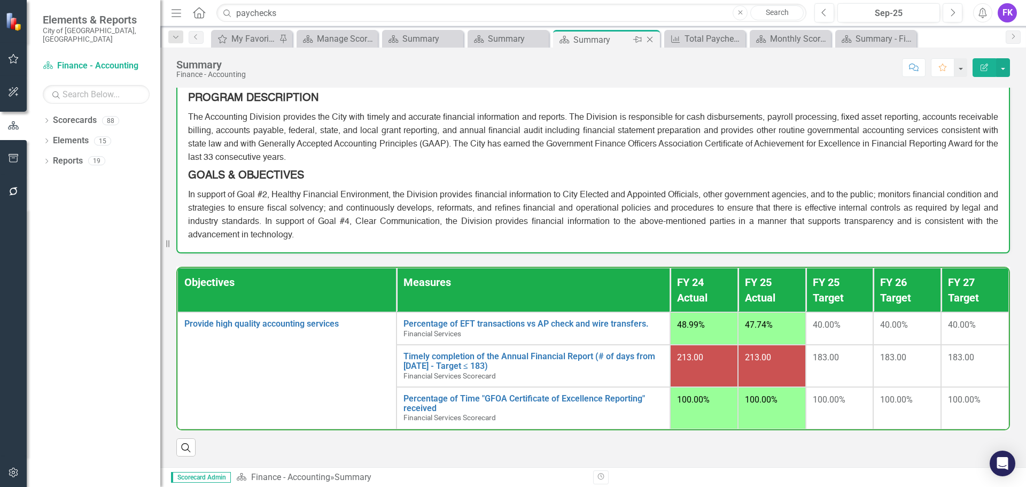
click at [649, 40] on icon "Close" at bounding box center [650, 39] width 11 height 9
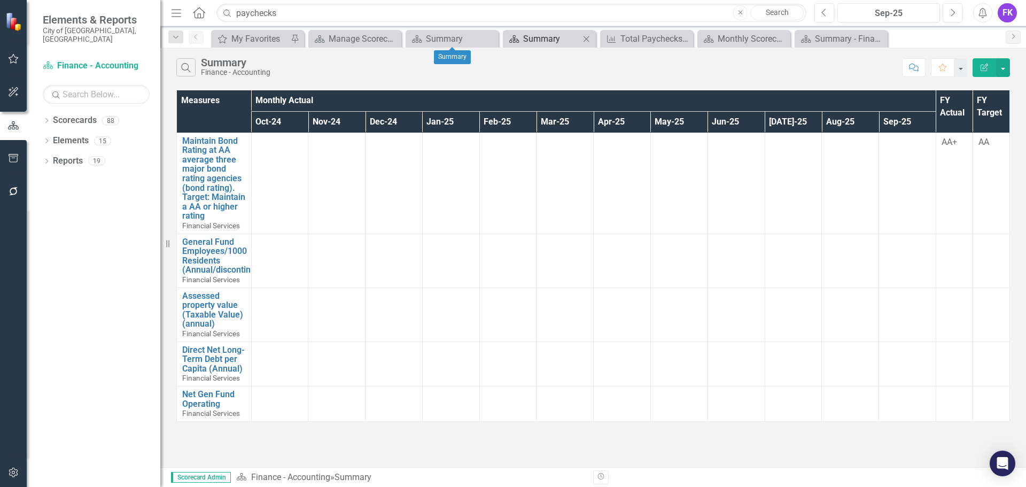
click at [524, 36] on div "Summary" at bounding box center [551, 38] width 57 height 13
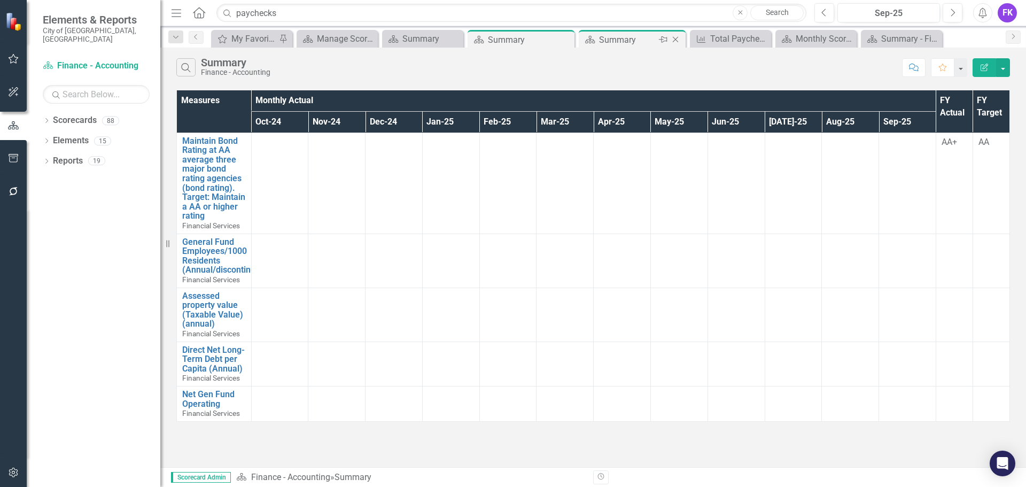
click at [674, 42] on icon "Close" at bounding box center [675, 39] width 11 height 9
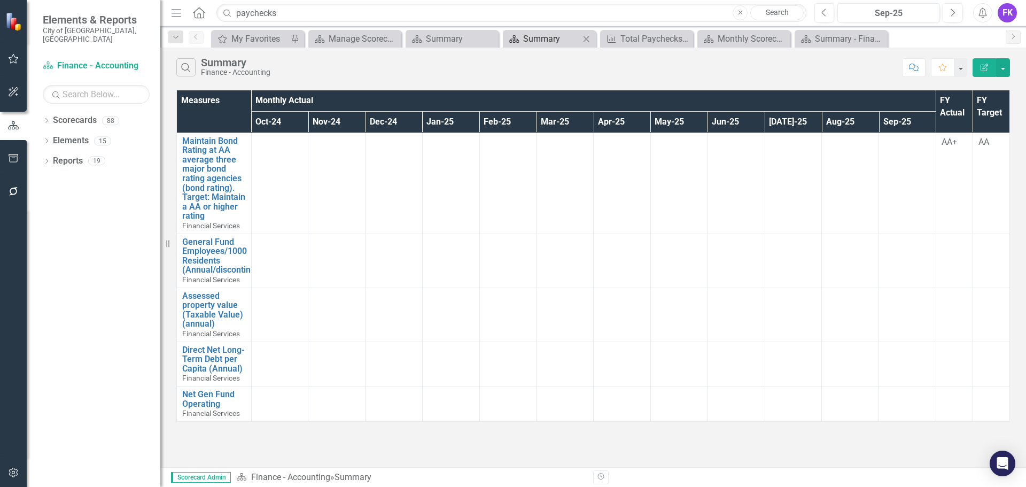
click at [535, 37] on div "Summary" at bounding box center [551, 38] width 57 height 13
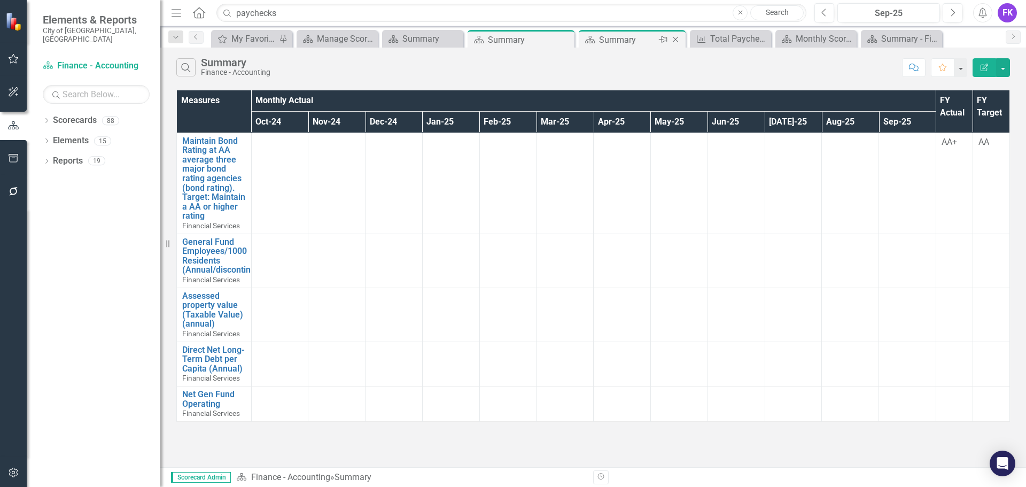
click at [676, 41] on icon "Close" at bounding box center [675, 39] width 11 height 9
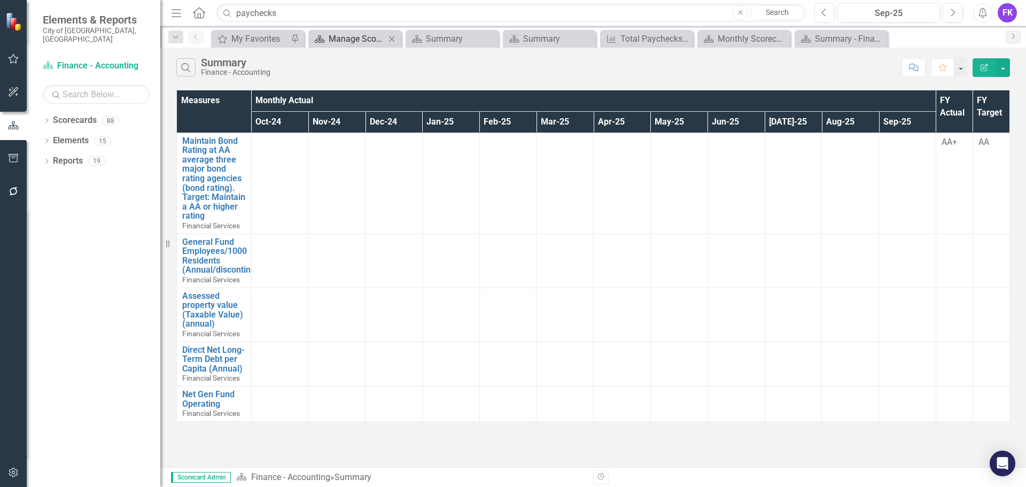
click at [347, 41] on div "Manage Scorecards" at bounding box center [357, 38] width 57 height 13
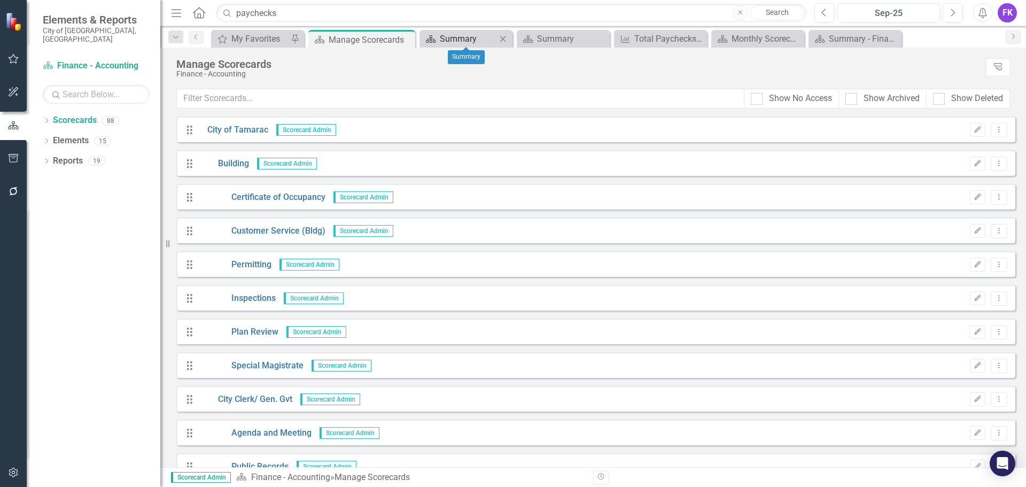
click at [454, 36] on div "Summary" at bounding box center [468, 38] width 57 height 13
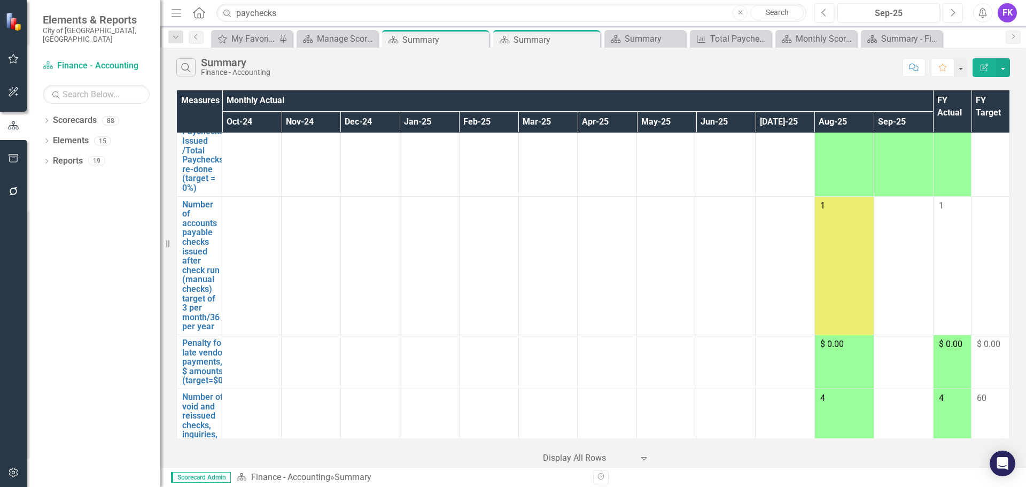
scroll to position [641, 0]
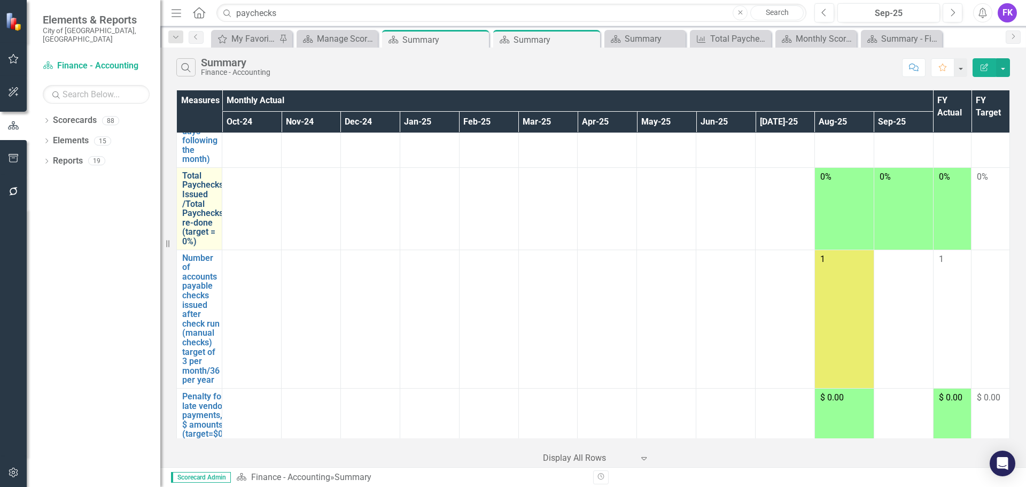
click at [204, 188] on link "Total Paychecks Issued /Total Paychecks re-done (target = 0%)" at bounding box center [202, 208] width 41 height 75
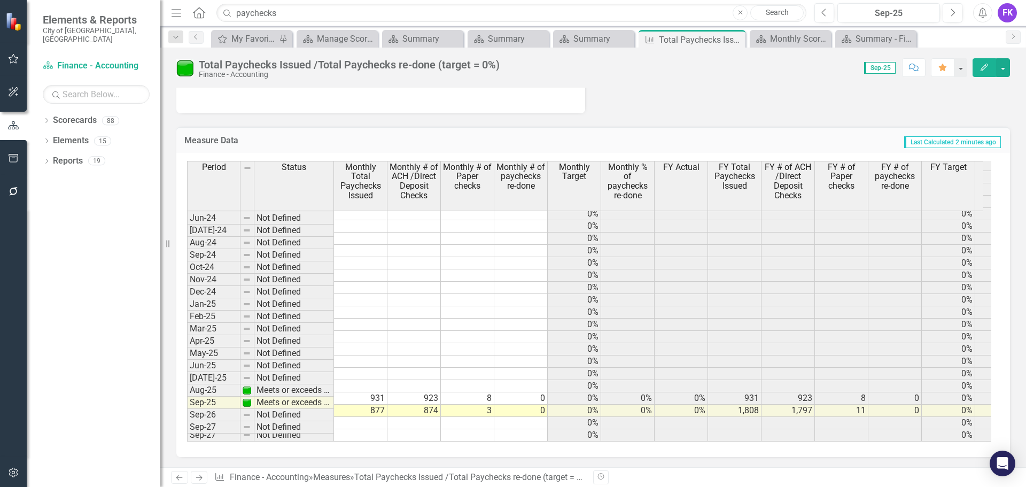
scroll to position [886, 0]
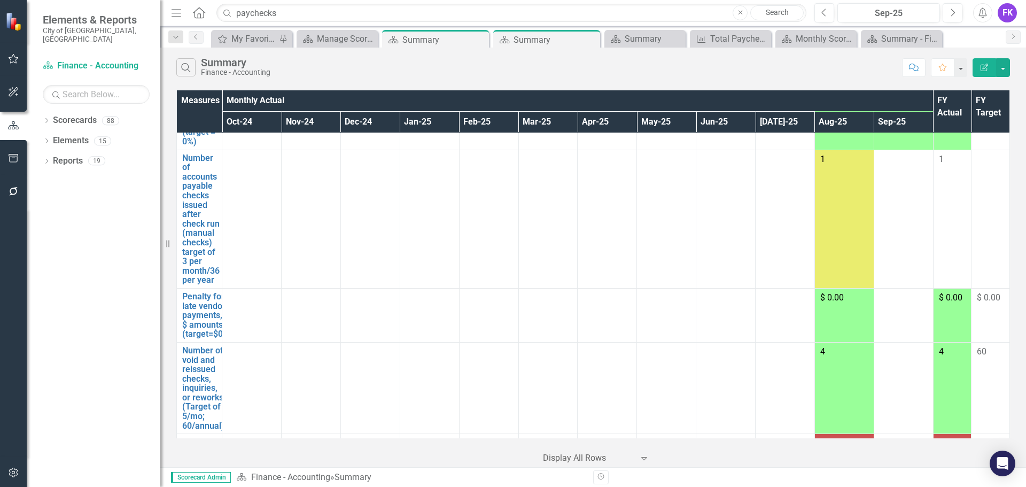
scroll to position [748, 0]
